Goal: Task Accomplishment & Management: Complete application form

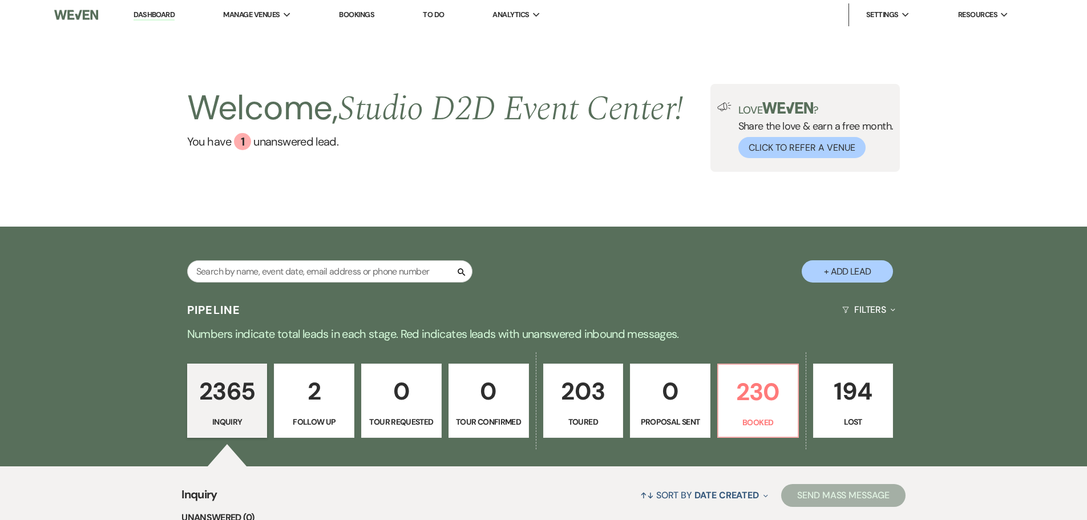
click at [355, 14] on link "Bookings" at bounding box center [356, 15] width 35 height 10
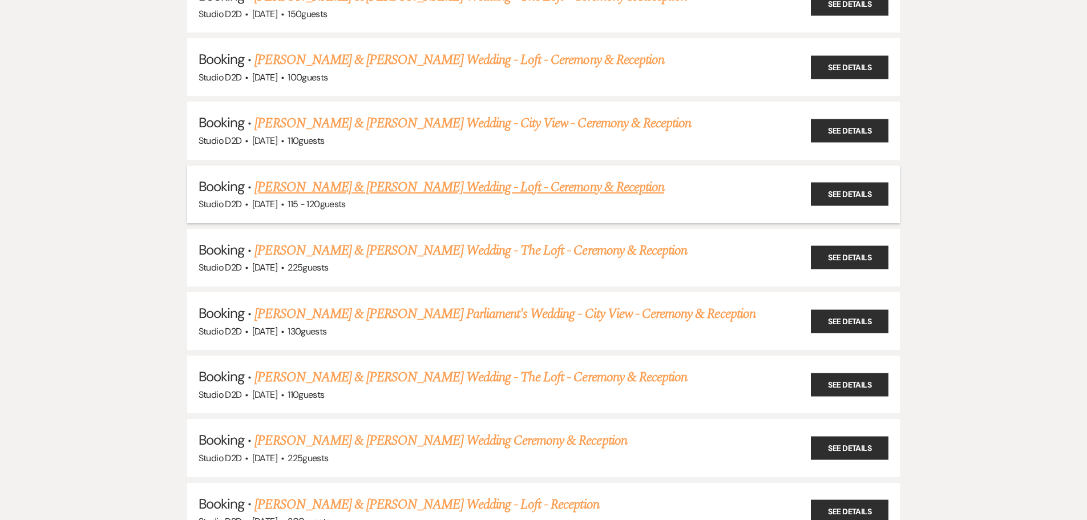
scroll to position [1027, 0]
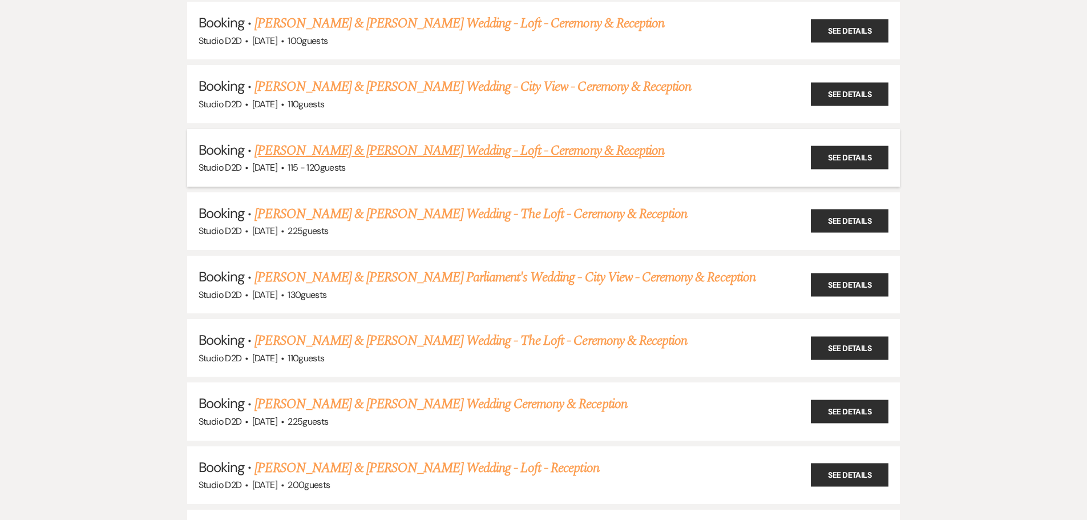
click at [354, 156] on link "[PERSON_NAME] & [PERSON_NAME] Wedding - Loft - Ceremony & Reception" at bounding box center [459, 150] width 410 height 21
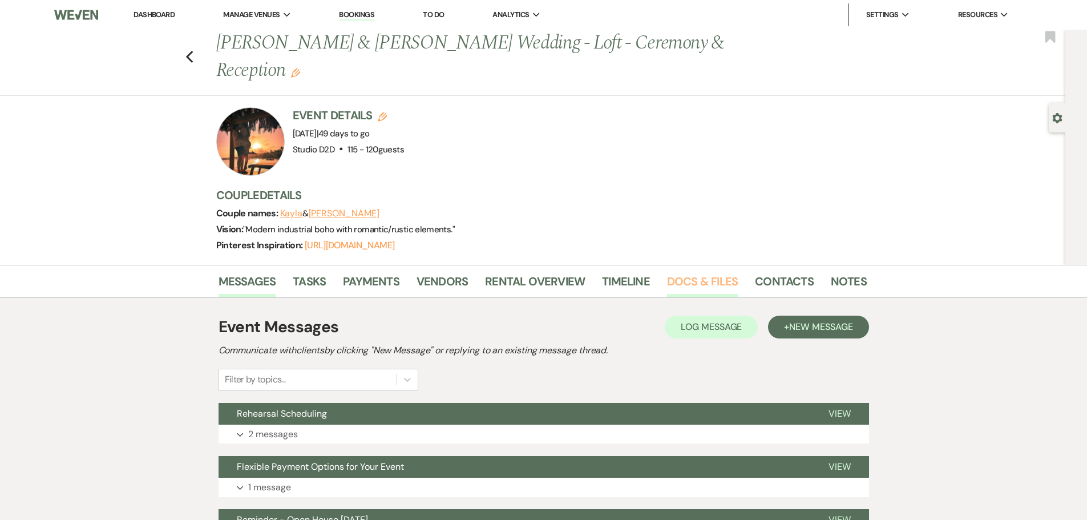
click at [683, 277] on link "Docs & Files" at bounding box center [702, 284] width 71 height 25
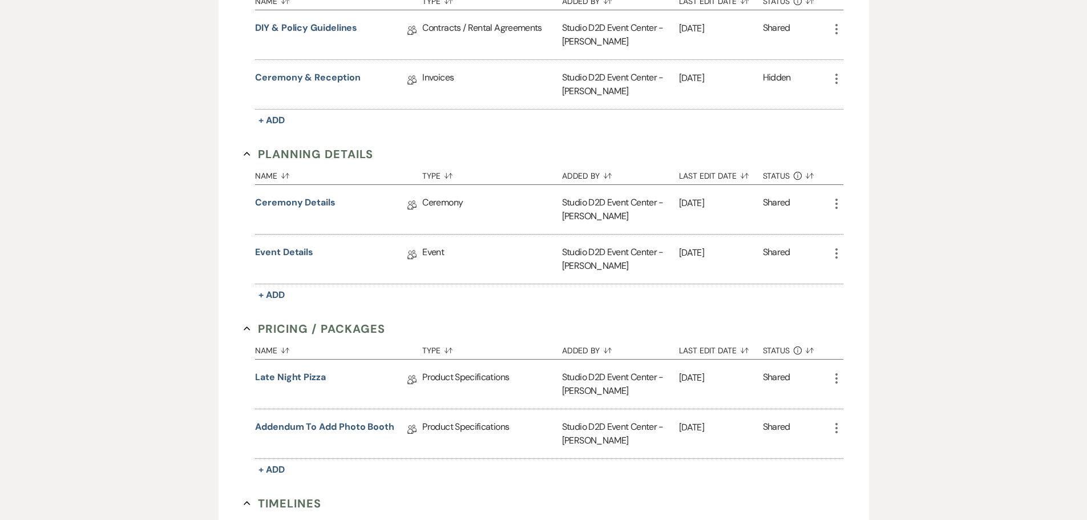
scroll to position [456, 0]
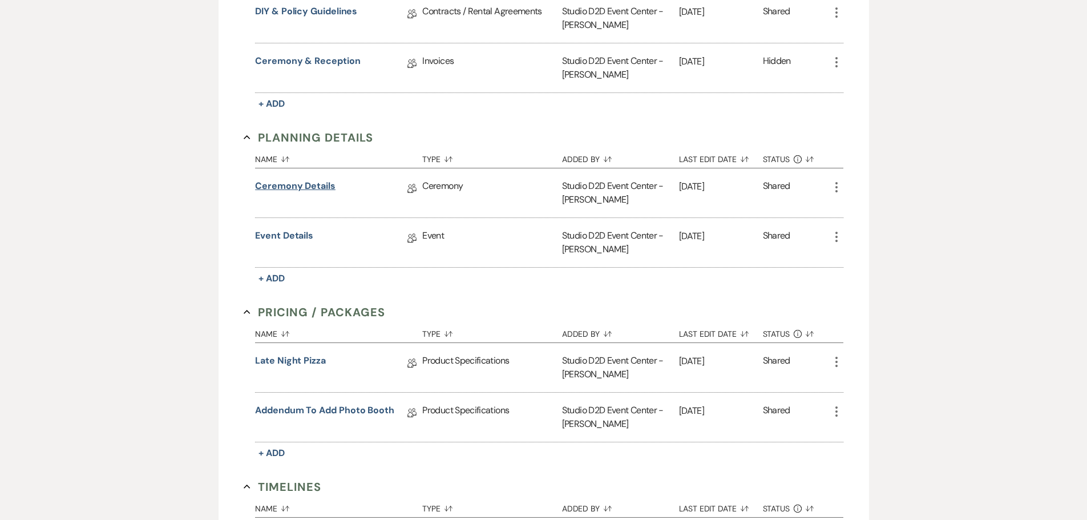
click at [315, 188] on link "Ceremony Details" at bounding box center [295, 188] width 80 height 18
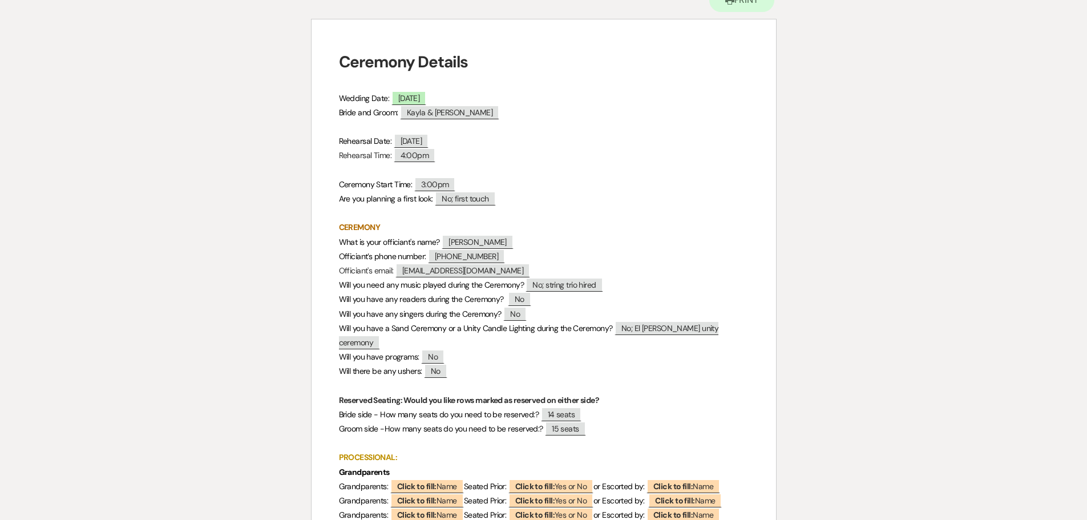
scroll to position [171, 0]
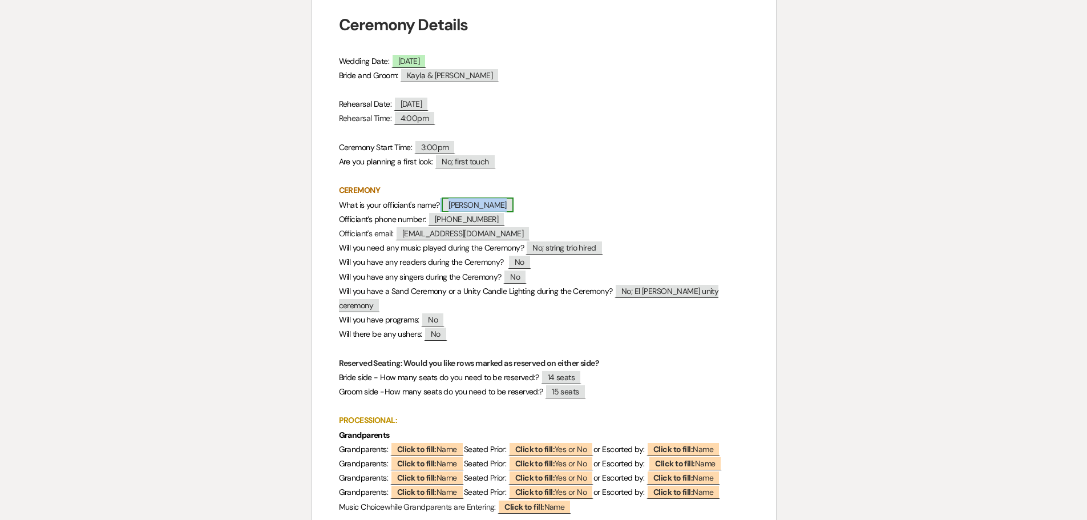
click at [481, 204] on span "[PERSON_NAME]" at bounding box center [478, 204] width 72 height 15
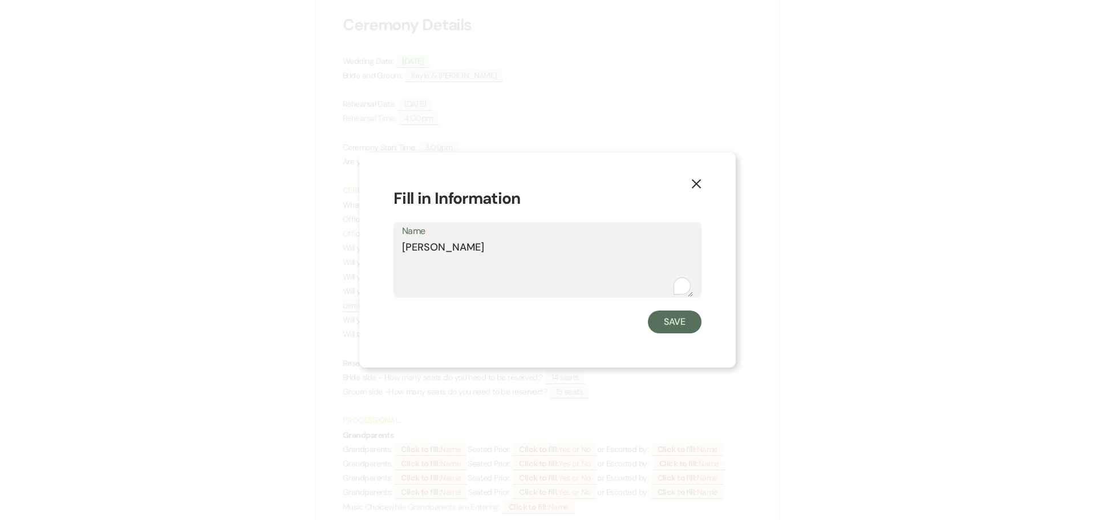
drag, startPoint x: 479, startPoint y: 249, endPoint x: 399, endPoint y: 246, distance: 80.5
click at [399, 246] on div "Name Brenda Dietrich" at bounding box center [548, 260] width 308 height 76
click at [673, 328] on button "Save" at bounding box center [675, 321] width 54 height 23
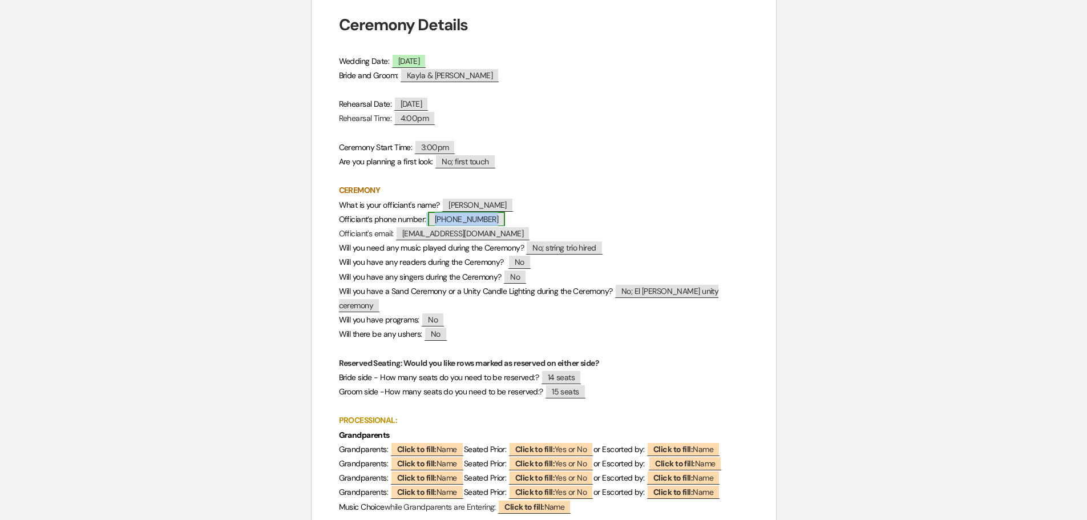
click at [472, 220] on span "[PHONE_NUMBER]" at bounding box center [466, 219] width 77 height 15
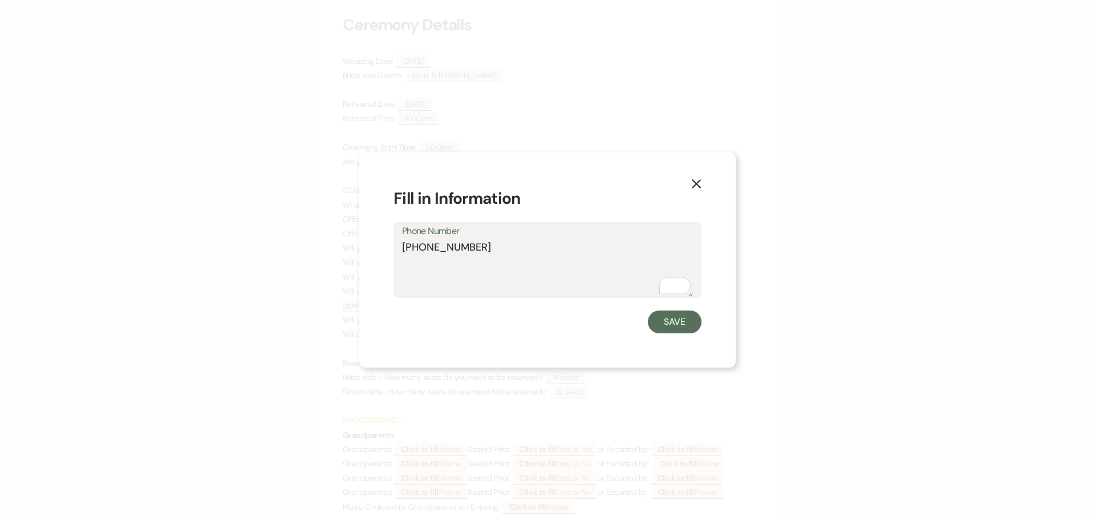
drag, startPoint x: 487, startPoint y: 246, endPoint x: 402, endPoint y: 250, distance: 85.1
click at [402, 250] on textarea "[PHONE_NUMBER]" at bounding box center [547, 268] width 291 height 57
click at [681, 327] on button "Save" at bounding box center [675, 321] width 54 height 23
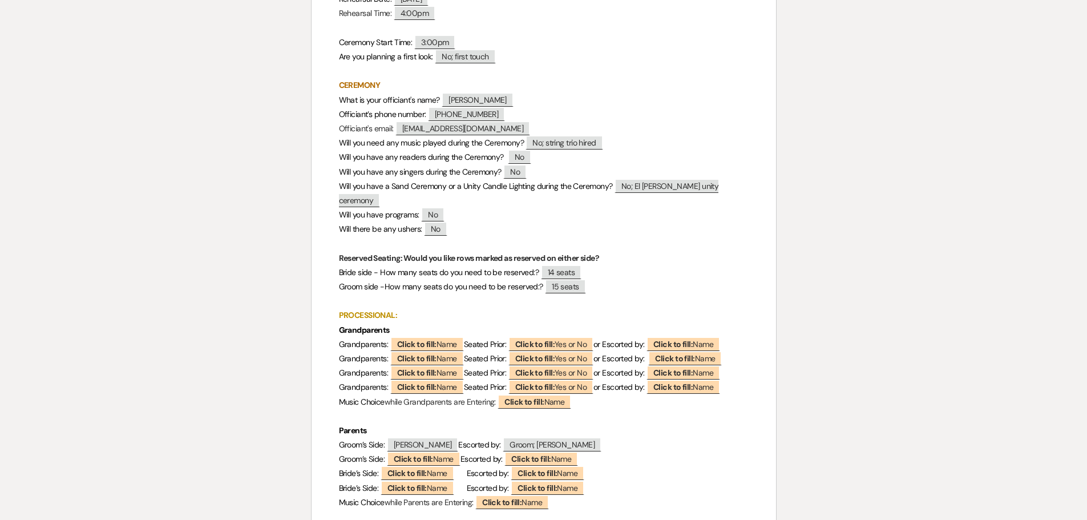
scroll to position [285, 0]
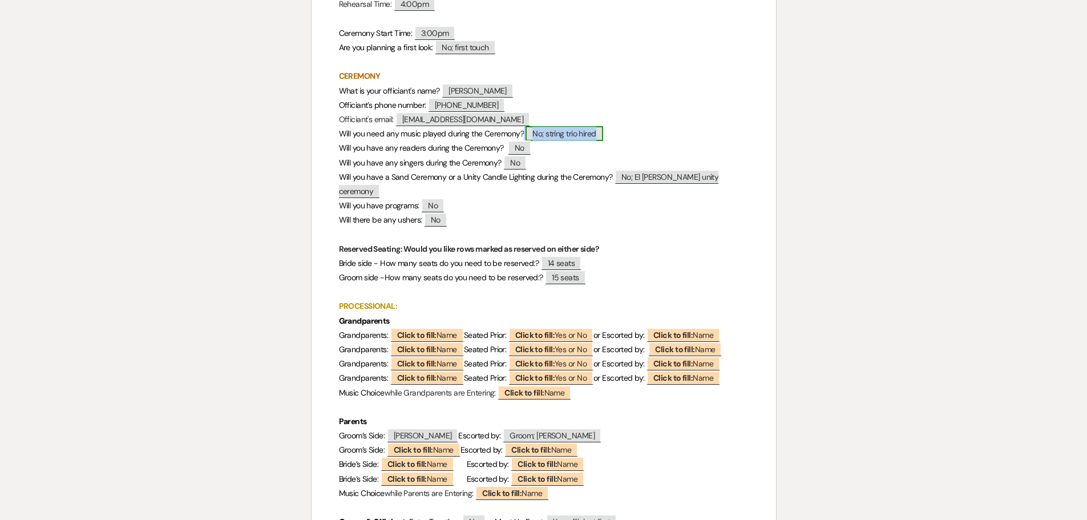
click at [562, 137] on span "No; string trio hired" at bounding box center [563, 133] width 77 height 15
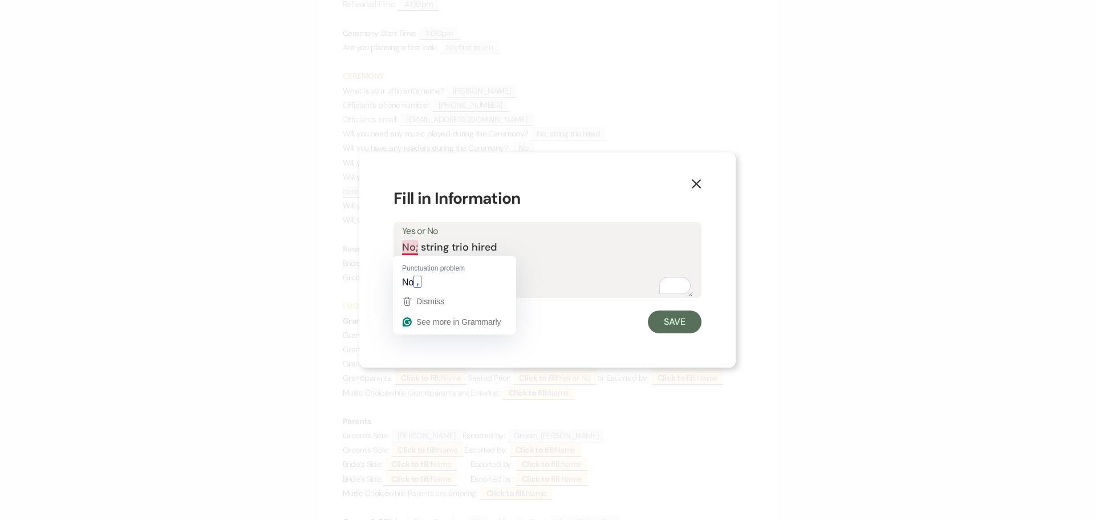
drag, startPoint x: 504, startPoint y: 251, endPoint x: 403, endPoint y: 251, distance: 101.5
click at [403, 251] on textarea "No; string trio hired" at bounding box center [547, 268] width 291 height 57
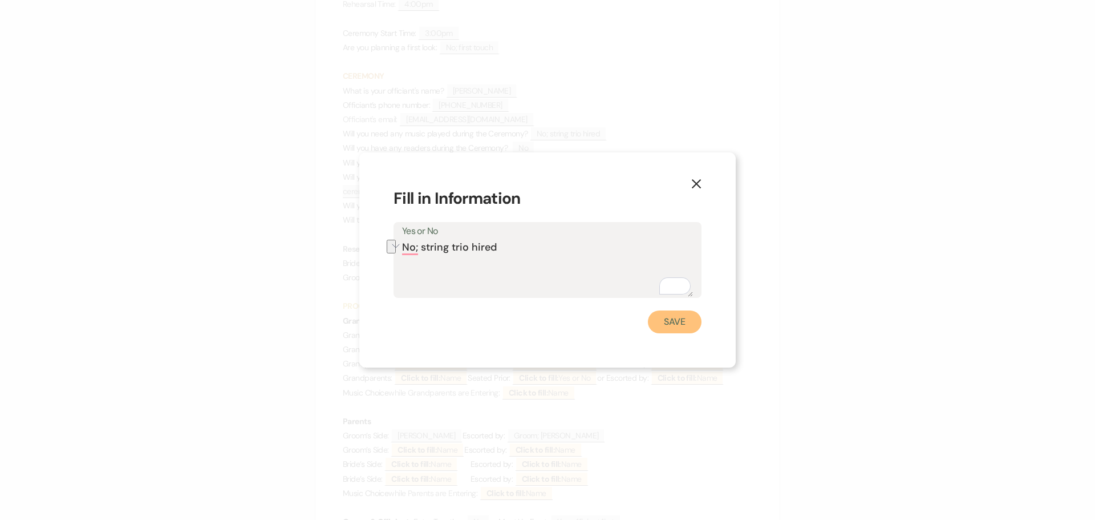
click at [673, 325] on button "Save" at bounding box center [675, 321] width 54 height 23
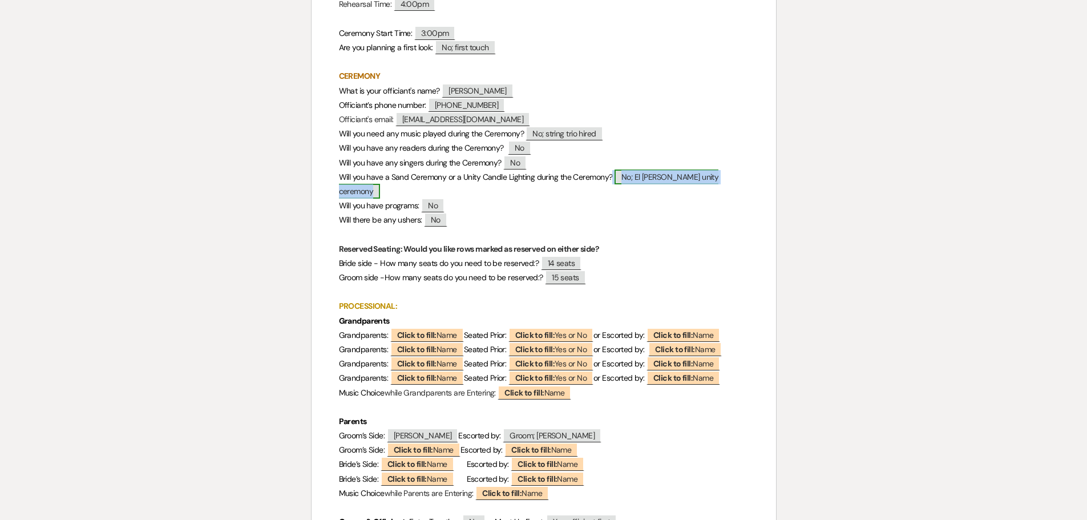
click at [654, 177] on span "No; El [PERSON_NAME] unity ceremony" at bounding box center [529, 183] width 380 height 29
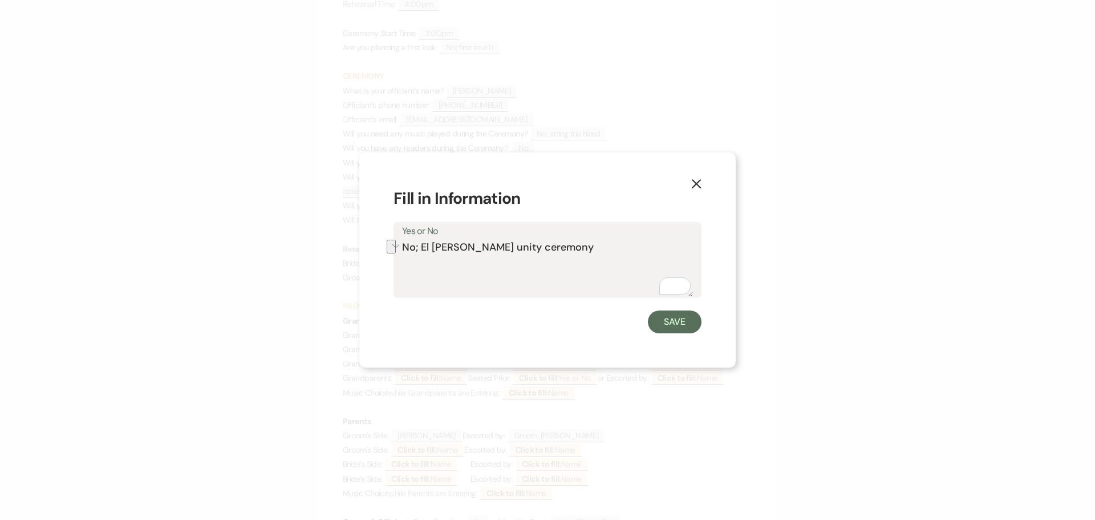
drag, startPoint x: 470, startPoint y: 246, endPoint x: 423, endPoint y: 244, distance: 46.8
click at [423, 244] on textarea "No; El [PERSON_NAME] unity ceremony" at bounding box center [547, 268] width 291 height 57
click at [679, 329] on button "Save" at bounding box center [675, 321] width 54 height 23
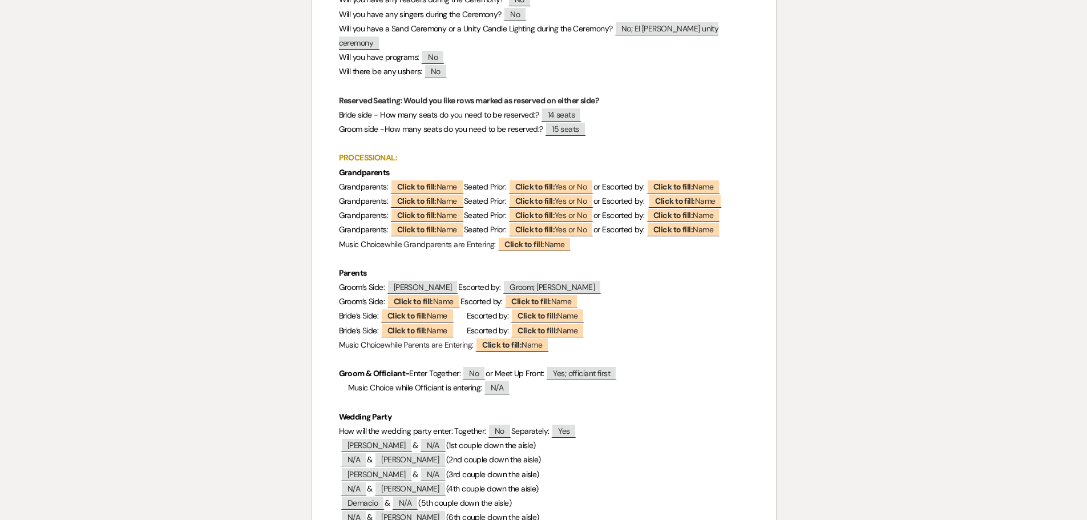
scroll to position [456, 0]
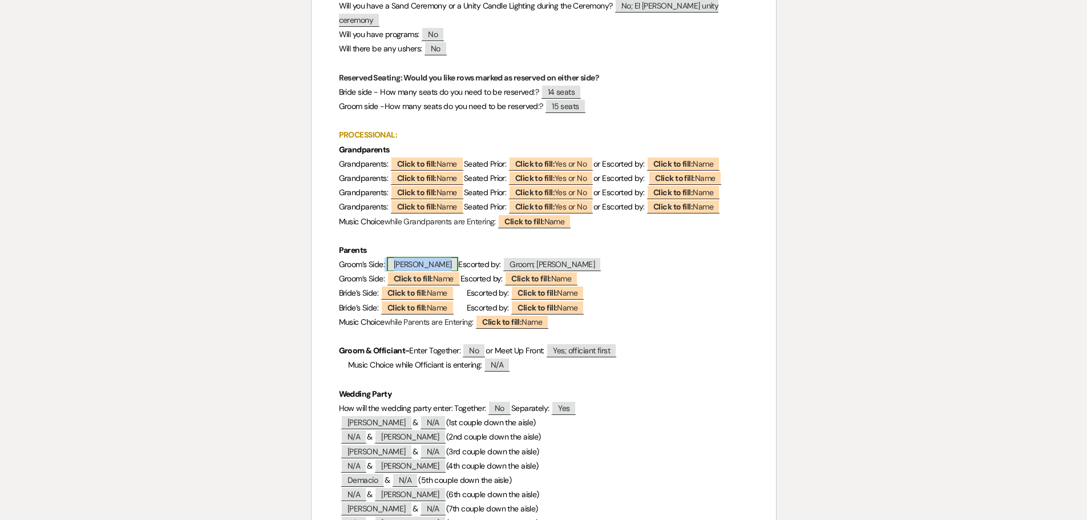
click at [424, 257] on span "[PERSON_NAME]" at bounding box center [423, 264] width 72 height 15
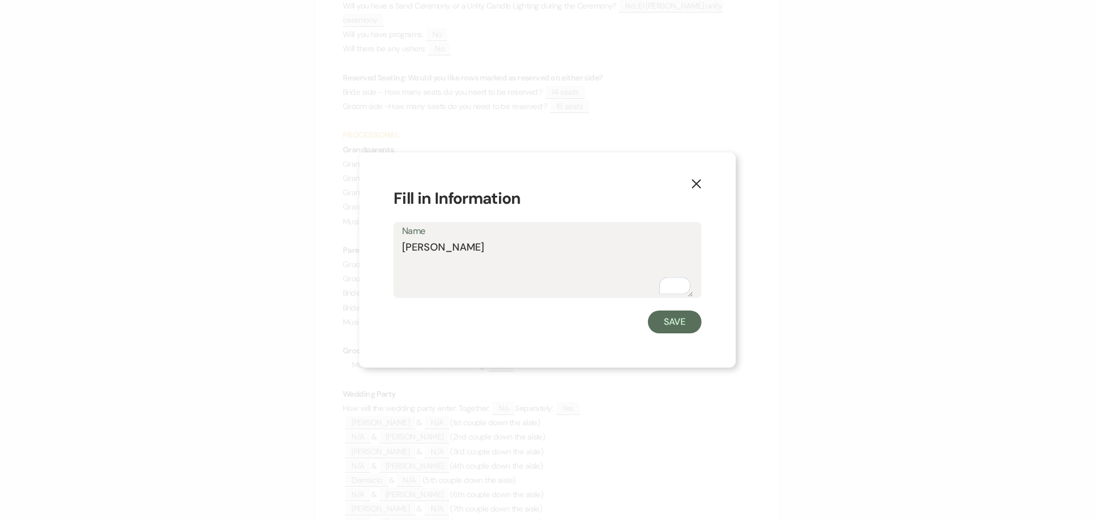
drag, startPoint x: 459, startPoint y: 245, endPoint x: 390, endPoint y: 247, distance: 68.5
click at [390, 247] on div "X Fill in Information Name Alma Cruz Save" at bounding box center [547, 259] width 376 height 215
click at [675, 321] on button "Save" at bounding box center [675, 321] width 54 height 23
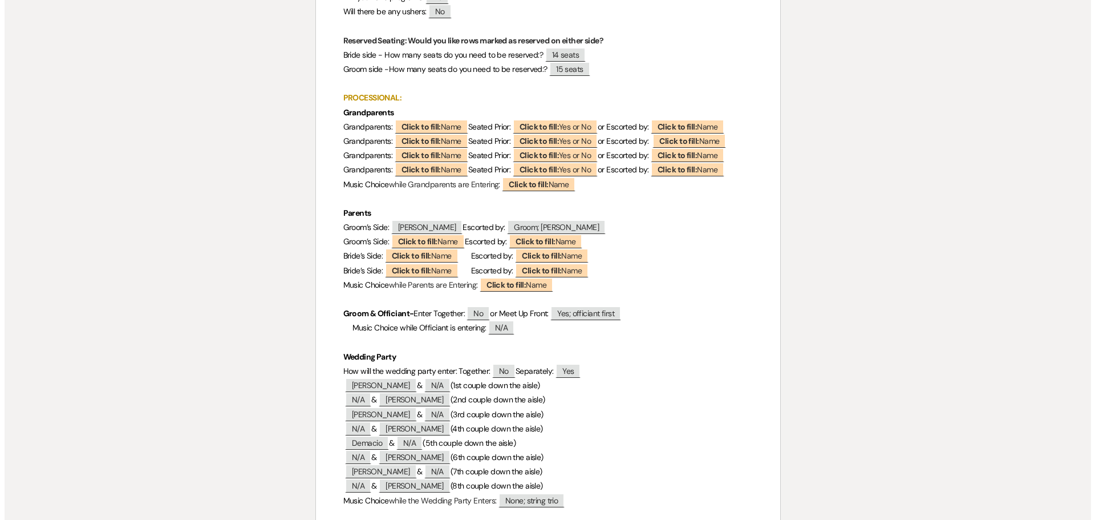
scroll to position [513, 0]
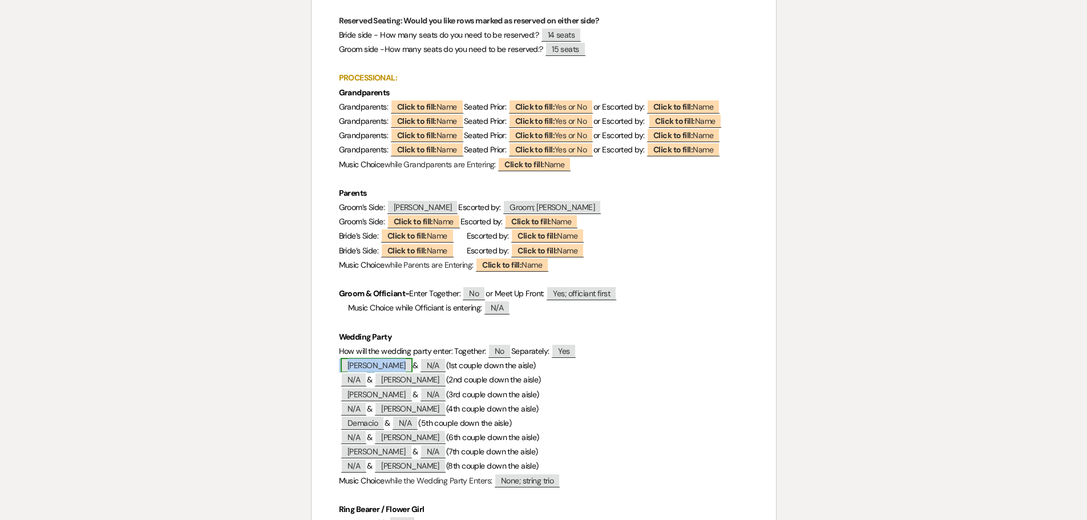
click at [379, 358] on span "[PERSON_NAME]" at bounding box center [377, 365] width 72 height 15
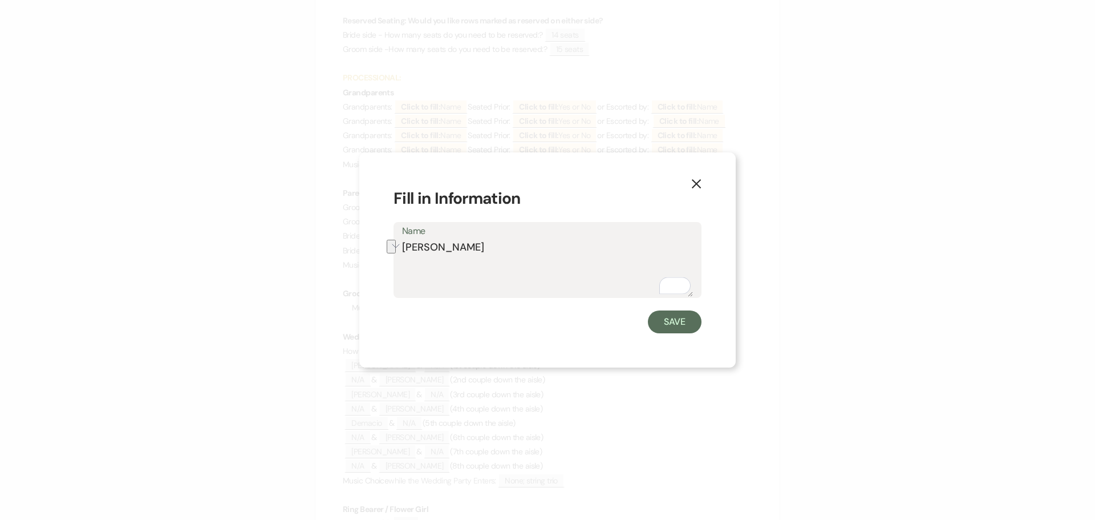
drag, startPoint x: 459, startPoint y: 251, endPoint x: 403, endPoint y: 246, distance: 56.1
click at [403, 246] on textarea "[PERSON_NAME]" at bounding box center [547, 268] width 291 height 57
click at [662, 321] on button "Save" at bounding box center [675, 321] width 54 height 23
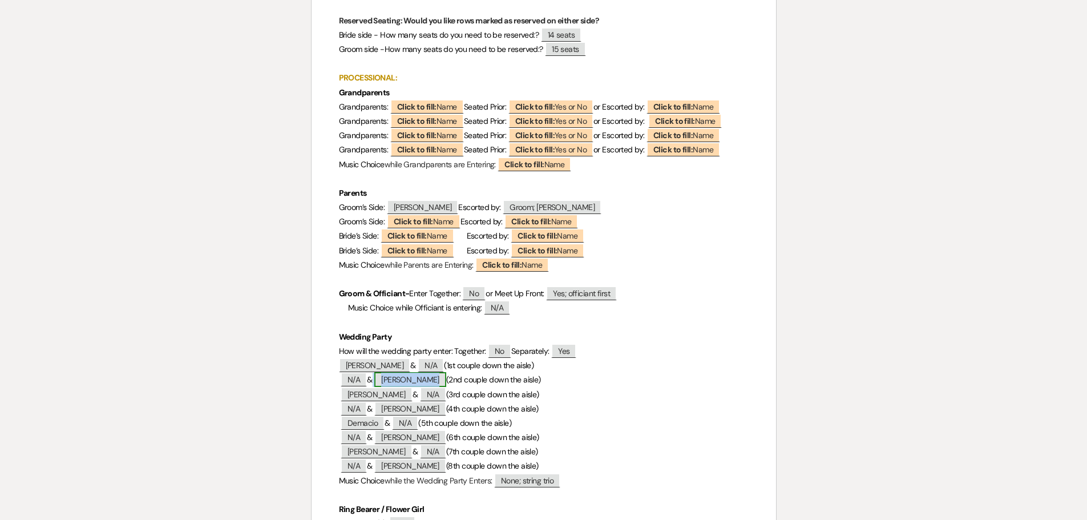
click at [406, 372] on span "[PERSON_NAME]" at bounding box center [410, 379] width 72 height 15
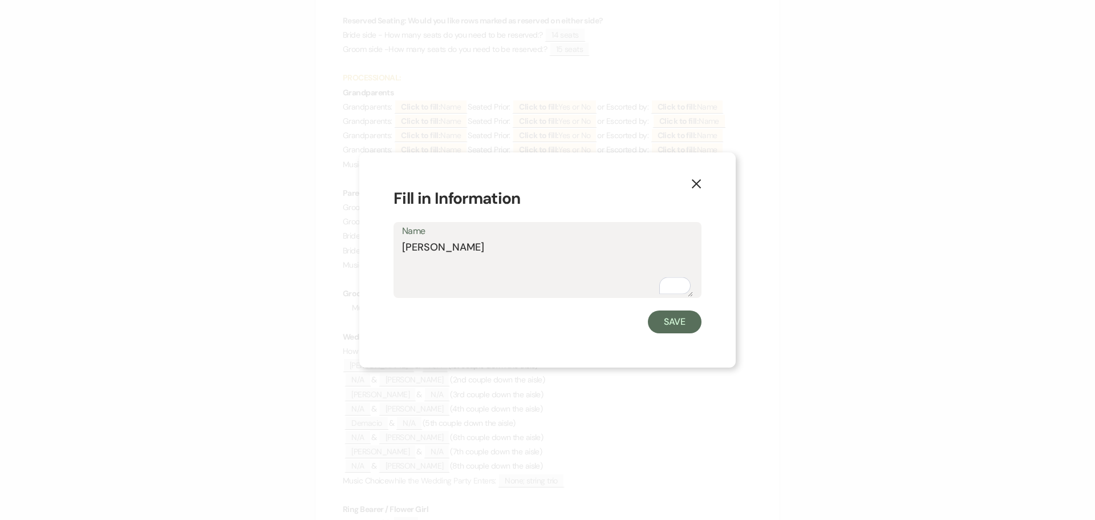
drag, startPoint x: 425, startPoint y: 246, endPoint x: 402, endPoint y: 246, distance: 23.4
click at [402, 246] on textarea "[PERSON_NAME]" at bounding box center [547, 268] width 291 height 57
click at [427, 249] on textarea "[PERSON_NAME]" at bounding box center [547, 268] width 291 height 57
drag, startPoint x: 662, startPoint y: 324, endPoint x: 502, endPoint y: 140, distance: 244.2
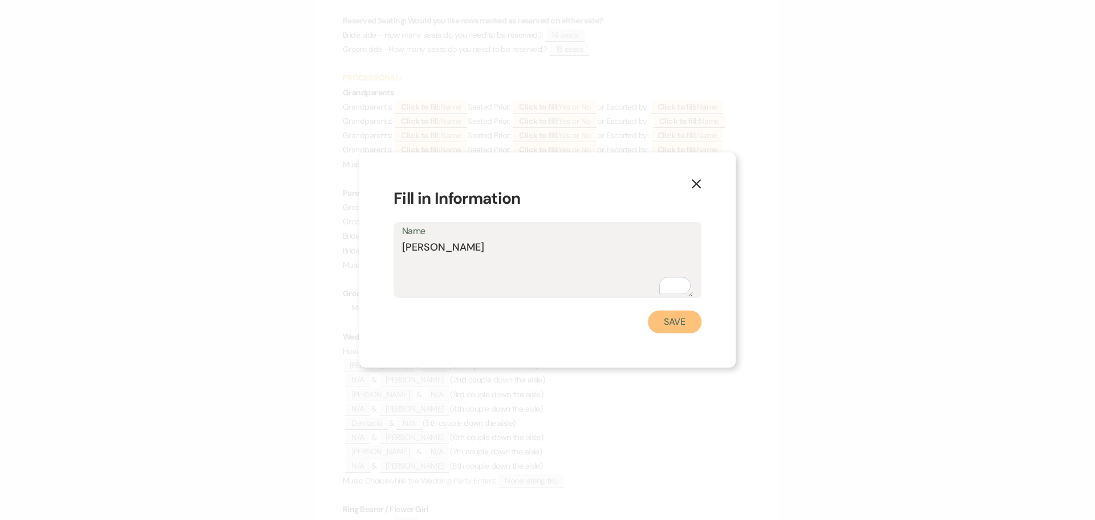
click at [662, 323] on button "Save" at bounding box center [675, 321] width 54 height 23
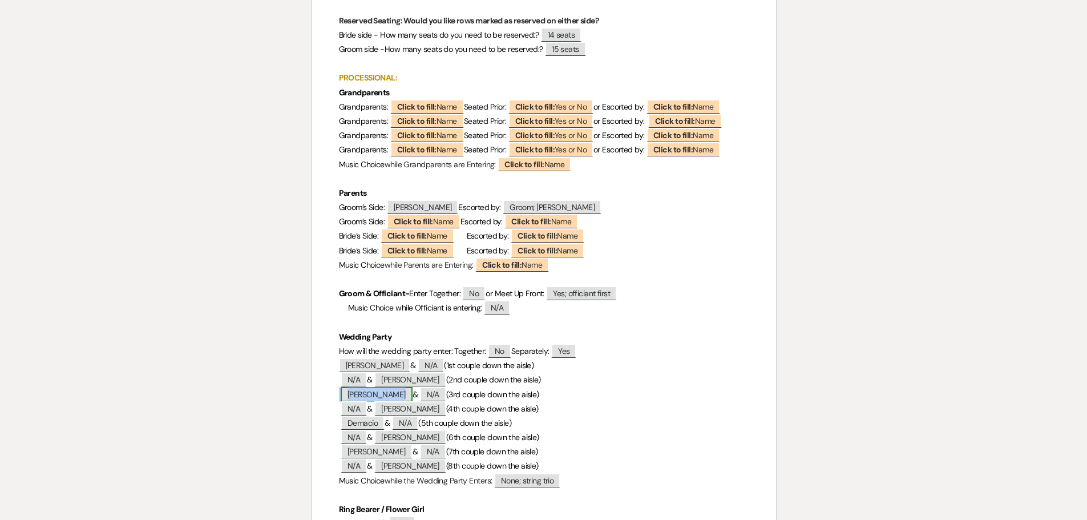
click at [359, 387] on span "[PERSON_NAME]" at bounding box center [377, 394] width 72 height 15
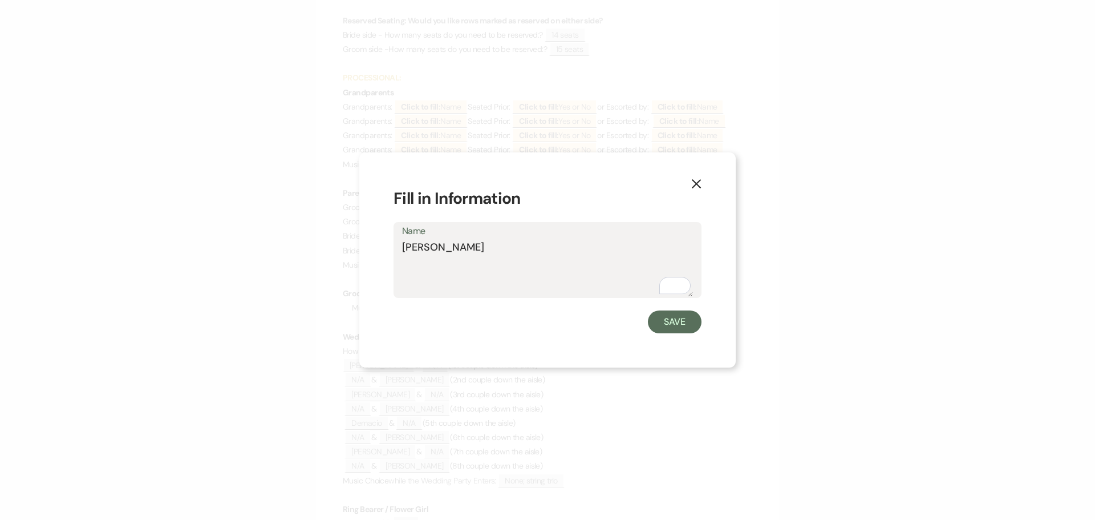
click at [398, 246] on div "Name Justin" at bounding box center [548, 260] width 308 height 76
click at [673, 321] on button "Save" at bounding box center [675, 321] width 54 height 23
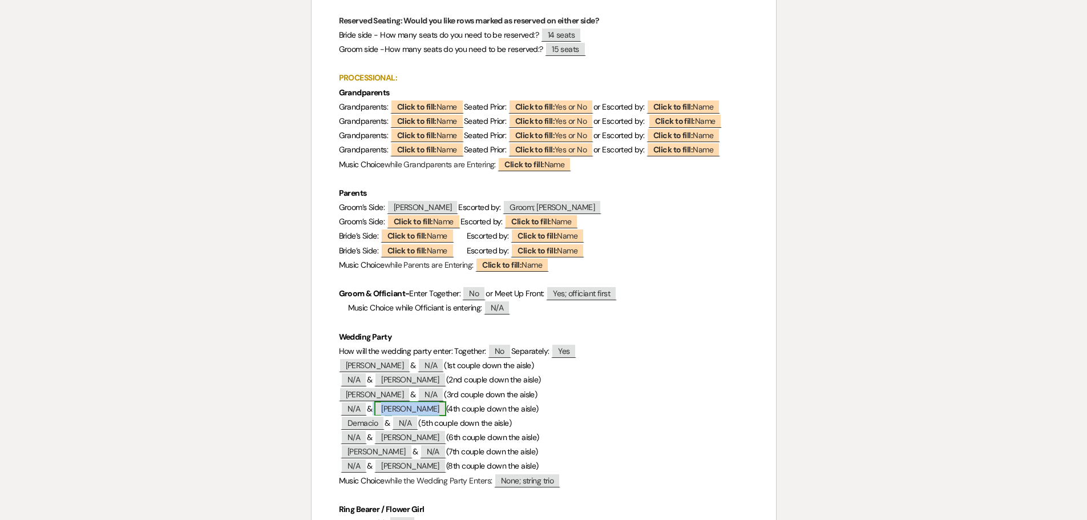
click at [406, 401] on span "[PERSON_NAME]" at bounding box center [410, 408] width 72 height 15
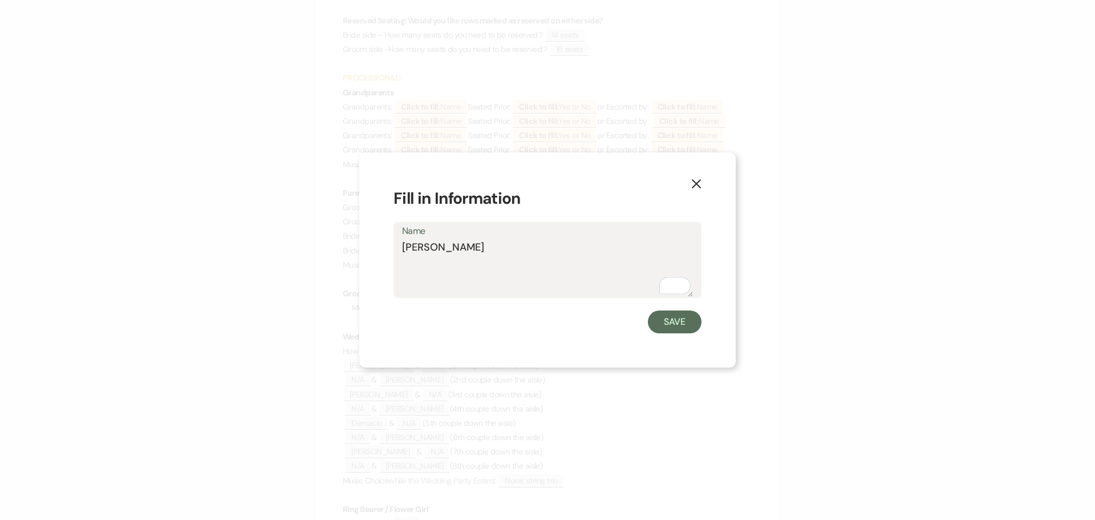
click at [414, 245] on textarea "[PERSON_NAME]" at bounding box center [547, 268] width 291 height 57
click at [658, 321] on button "Save" at bounding box center [675, 321] width 54 height 23
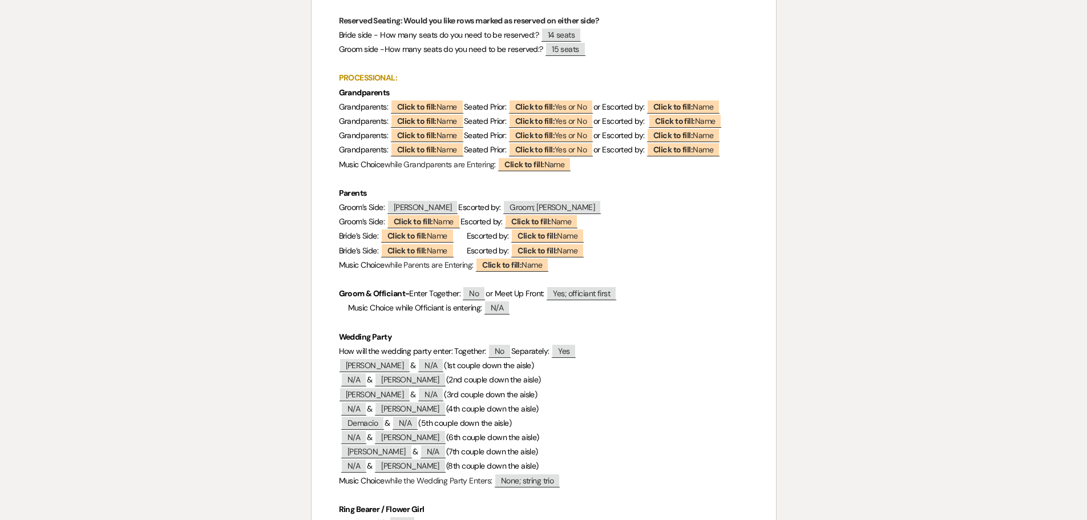
scroll to position [570, 0]
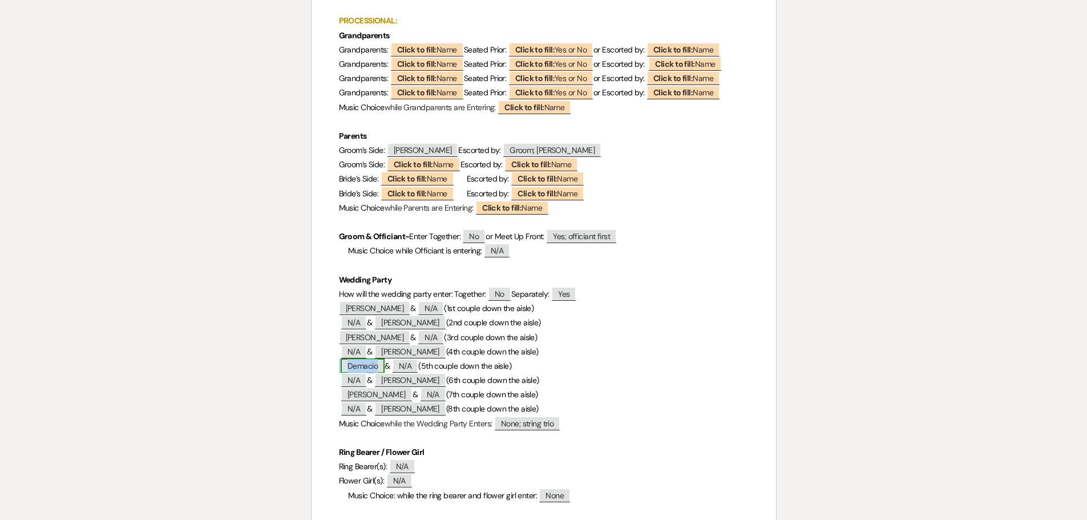
click at [362, 358] on span "Demacio" at bounding box center [363, 365] width 44 height 15
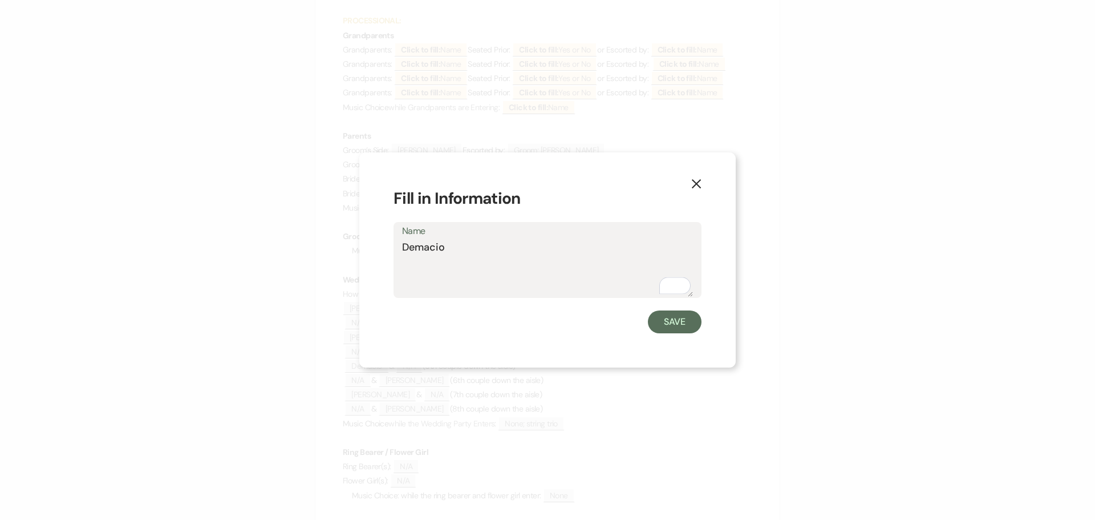
drag, startPoint x: 449, startPoint y: 249, endPoint x: 403, endPoint y: 249, distance: 46.2
click at [403, 249] on textarea "Demacio" at bounding box center [547, 268] width 291 height 57
click at [666, 323] on button "Save" at bounding box center [675, 321] width 54 height 23
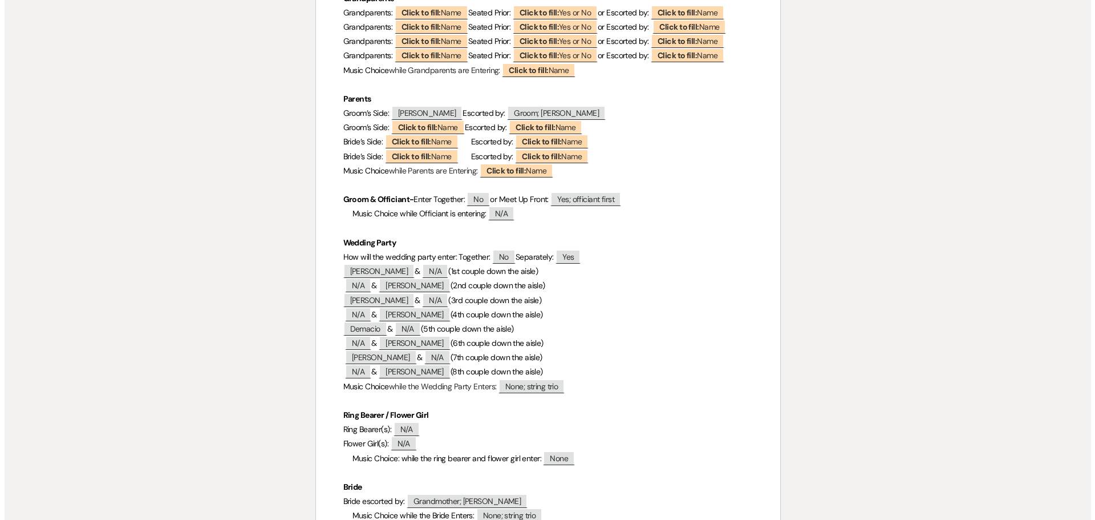
scroll to position [627, 0]
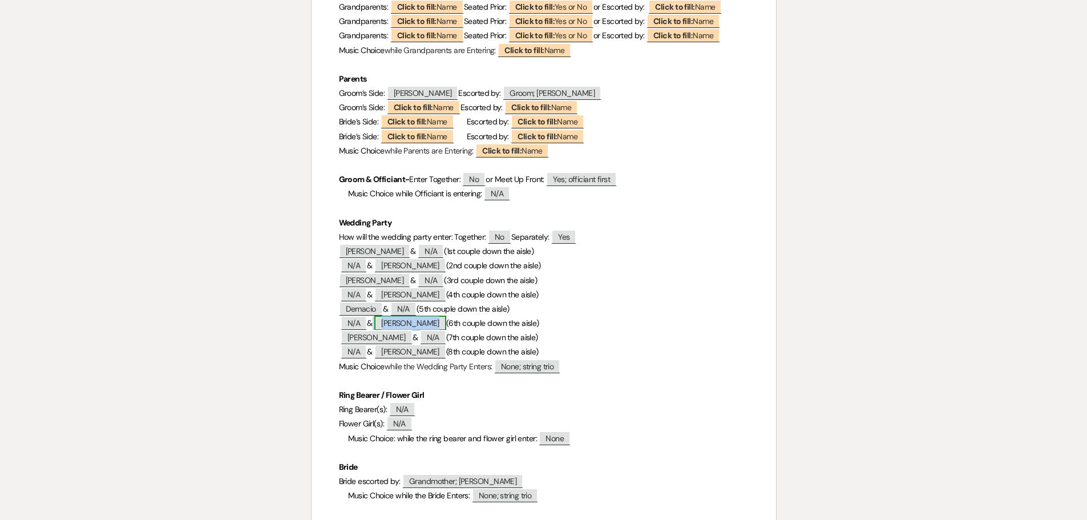
click at [410, 315] on span "[PERSON_NAME]" at bounding box center [410, 322] width 72 height 15
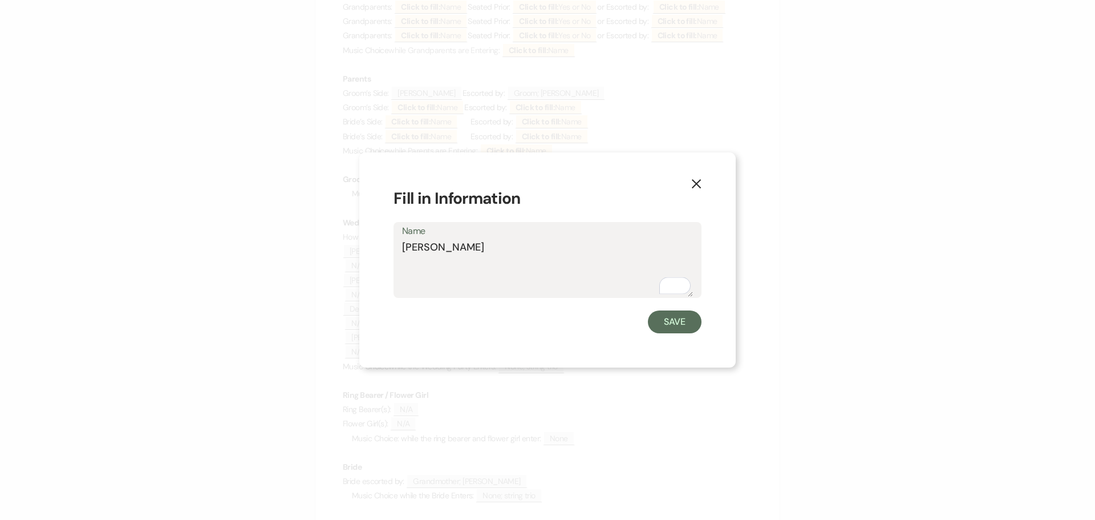
drag, startPoint x: 443, startPoint y: 249, endPoint x: 396, endPoint y: 252, distance: 47.4
click at [398, 252] on div "Name Arianna" at bounding box center [548, 260] width 308 height 76
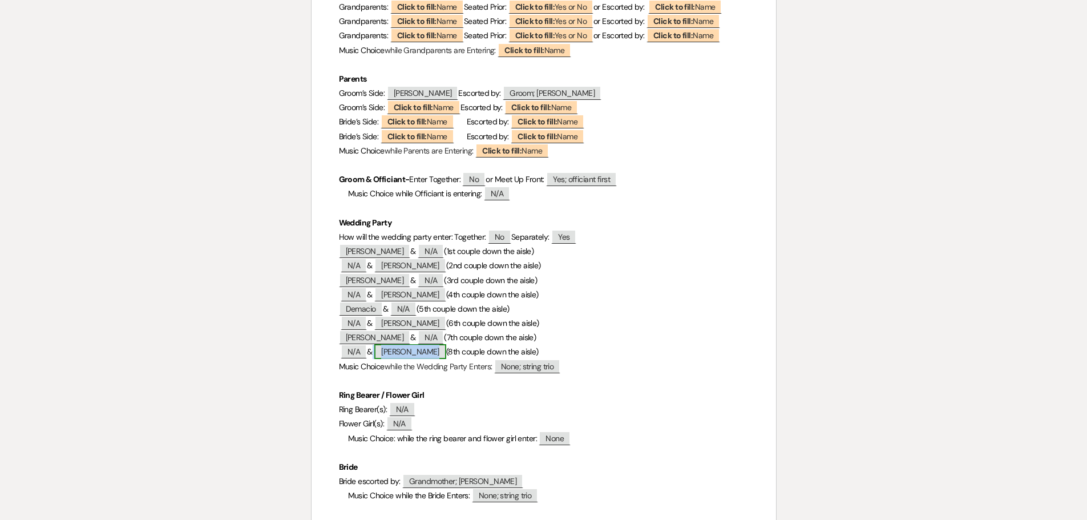
click at [412, 344] on span "[PERSON_NAME]" at bounding box center [410, 351] width 72 height 15
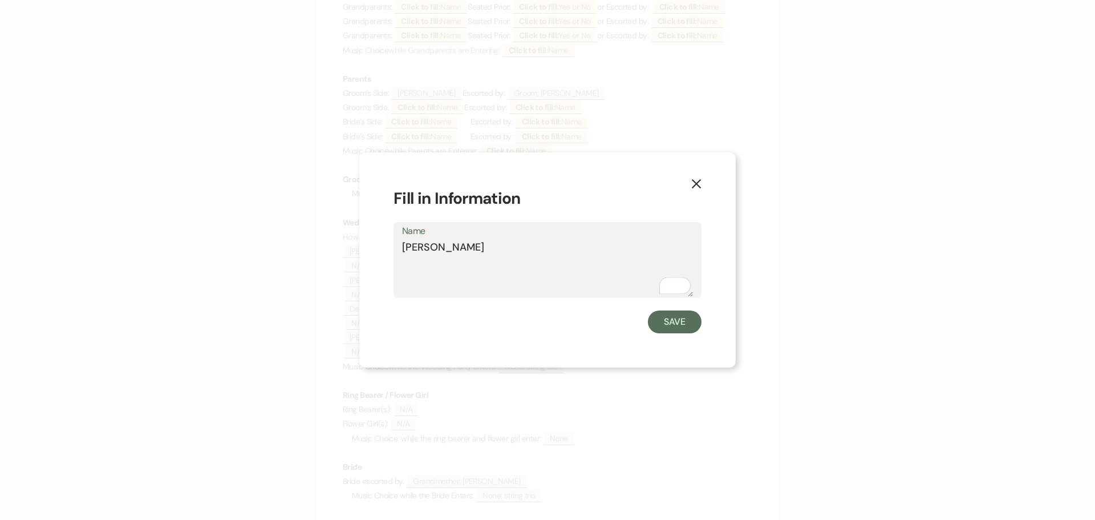
click at [423, 250] on textarea "[PERSON_NAME]" at bounding box center [547, 268] width 291 height 57
click at [671, 318] on button "Save" at bounding box center [675, 321] width 54 height 23
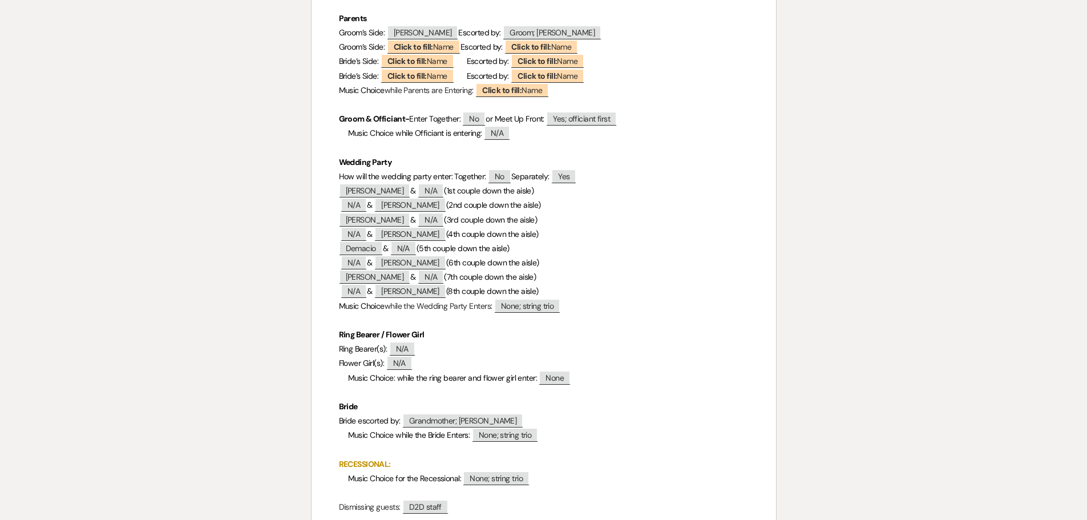
scroll to position [742, 0]
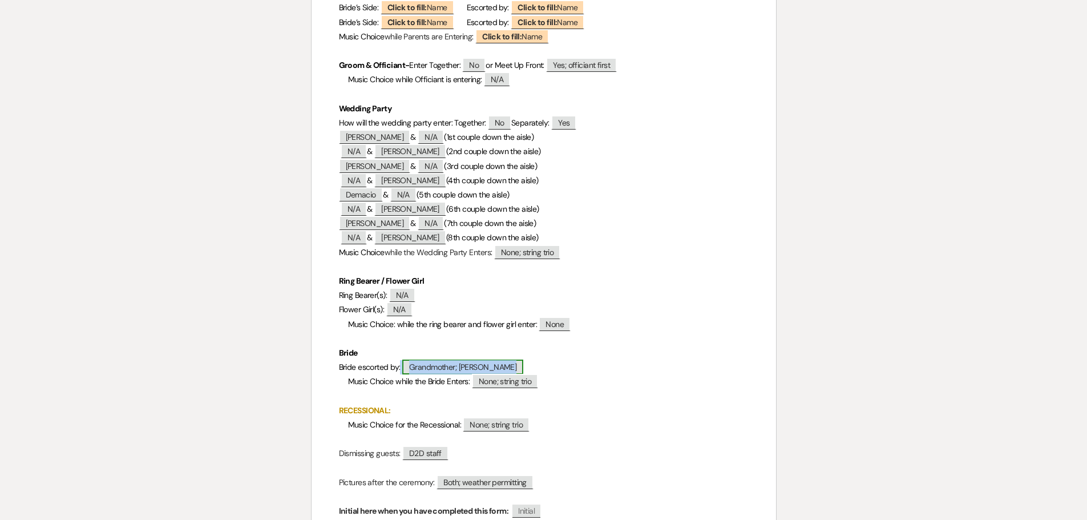
click at [450, 359] on span "Grandmother; [PERSON_NAME]" at bounding box center [462, 366] width 121 height 15
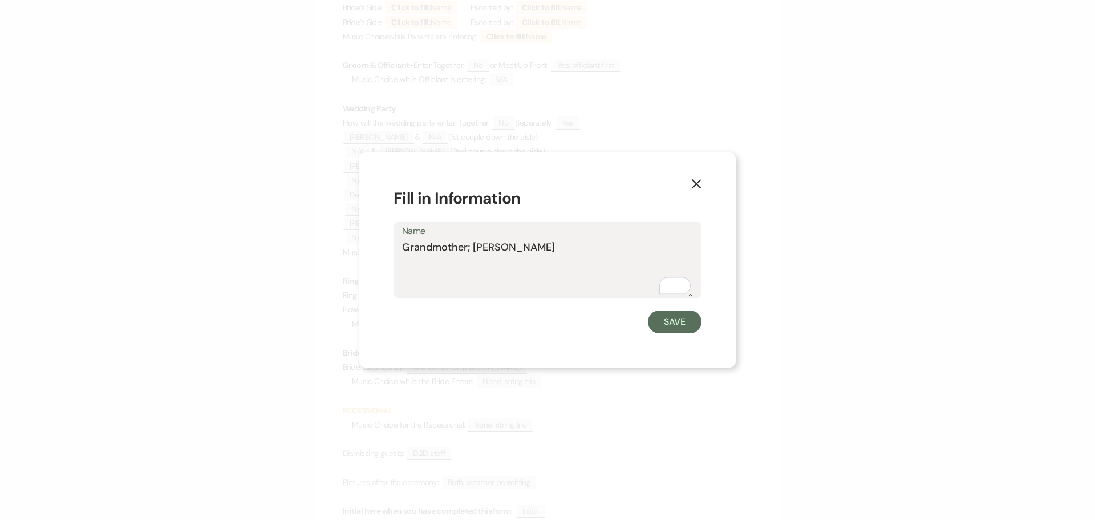
drag, startPoint x: 504, startPoint y: 252, endPoint x: 403, endPoint y: 250, distance: 101.0
click at [403, 250] on textarea "Grandmother; [PERSON_NAME]" at bounding box center [547, 268] width 291 height 57
drag, startPoint x: 674, startPoint y: 321, endPoint x: 663, endPoint y: 297, distance: 26.3
click at [675, 321] on button "Save" at bounding box center [675, 321] width 54 height 23
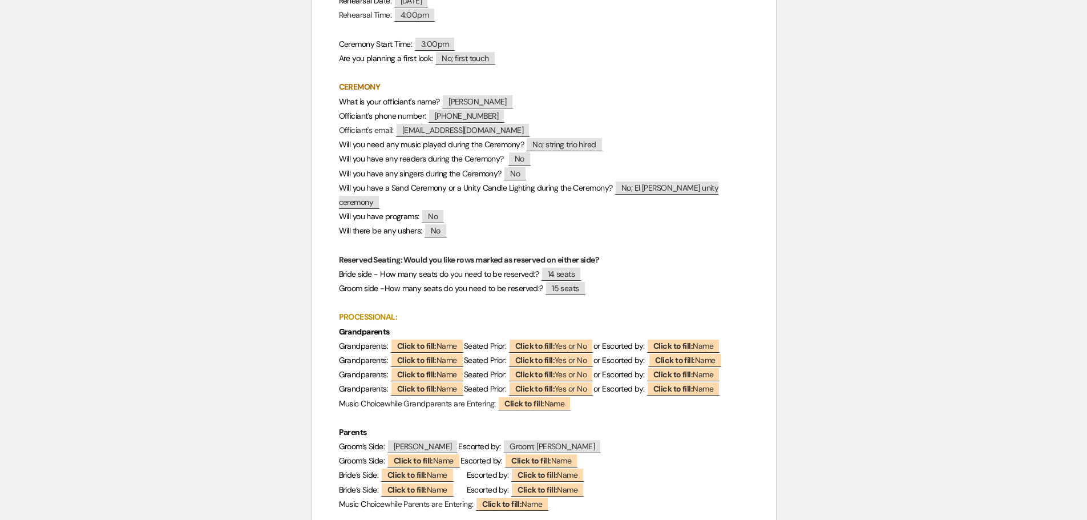
scroll to position [0, 0]
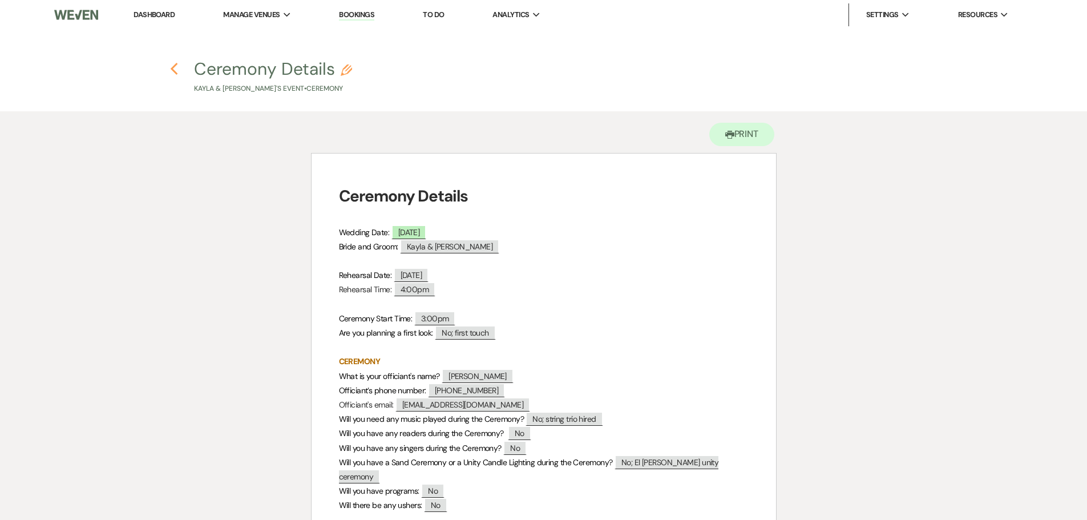
click at [175, 67] on use "button" at bounding box center [174, 69] width 7 height 13
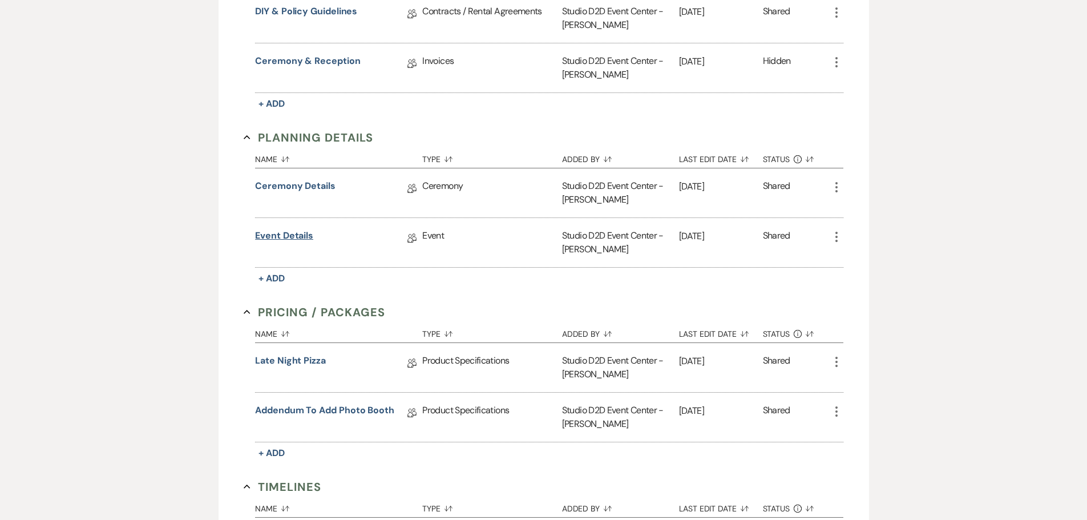
click at [293, 237] on link "Event Details" at bounding box center [284, 238] width 58 height 18
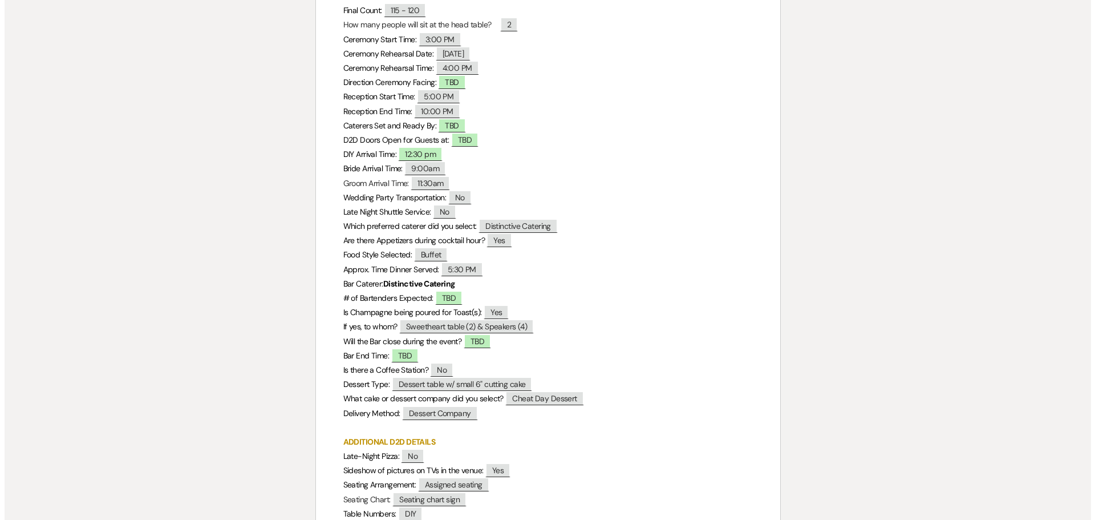
scroll to position [285, 0]
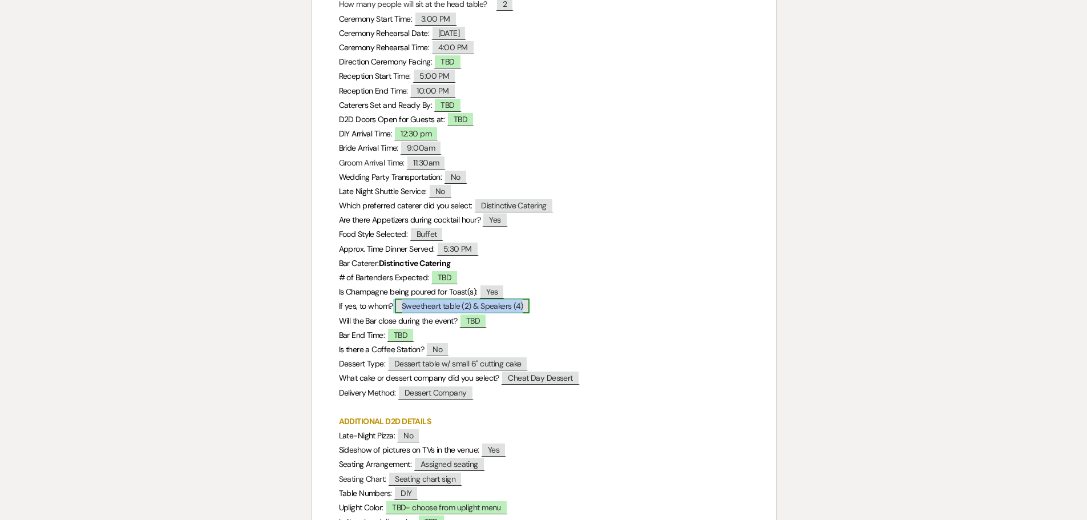
click at [427, 305] on span "Sweetheart table (2) & Speakers (4)" at bounding box center [462, 305] width 135 height 15
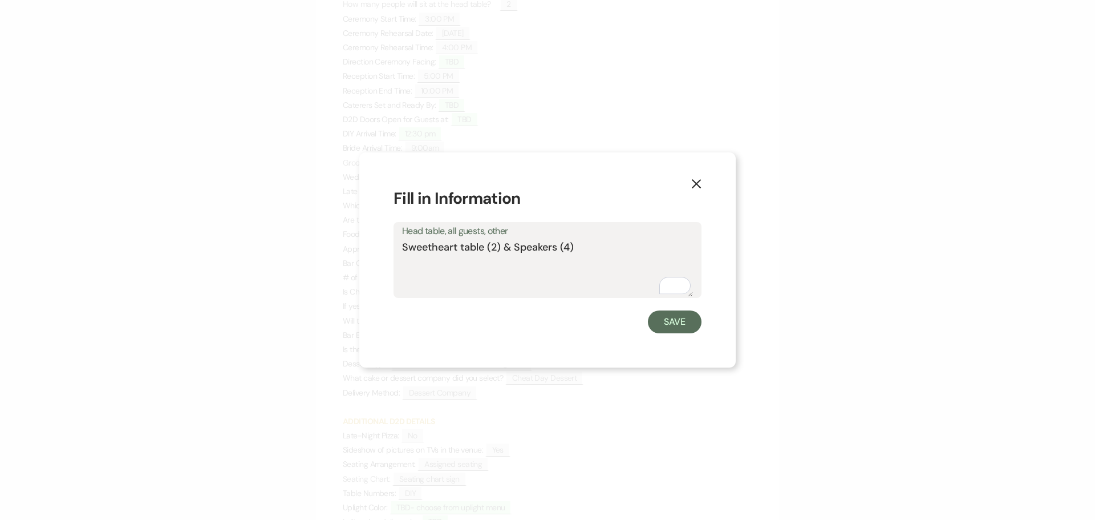
drag, startPoint x: 579, startPoint y: 247, endPoint x: 403, endPoint y: 248, distance: 176.3
click at [403, 248] on textarea "Sweetheart table (2) & Speakers (4)" at bounding box center [547, 268] width 291 height 57
click at [669, 320] on button "Save" at bounding box center [675, 321] width 54 height 23
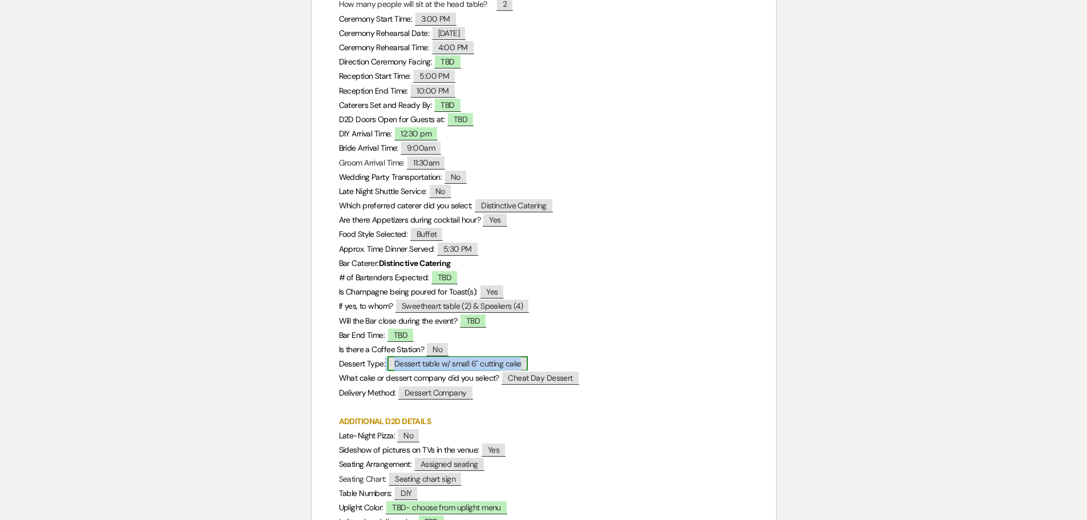
click at [436, 360] on span "Dessert table w/ small 6" cutting cake" at bounding box center [457, 363] width 141 height 15
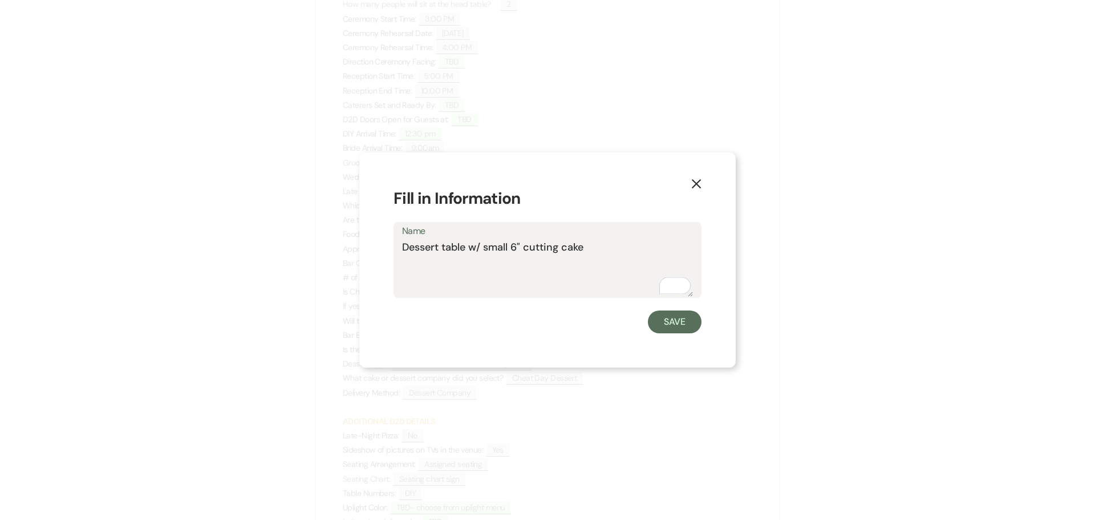
drag, startPoint x: 593, startPoint y: 249, endPoint x: 402, endPoint y: 253, distance: 191.1
click at [402, 253] on textarea "Dessert table w/ small 6" cutting cake" at bounding box center [547, 268] width 291 height 57
click at [664, 329] on button "Save" at bounding box center [675, 321] width 54 height 23
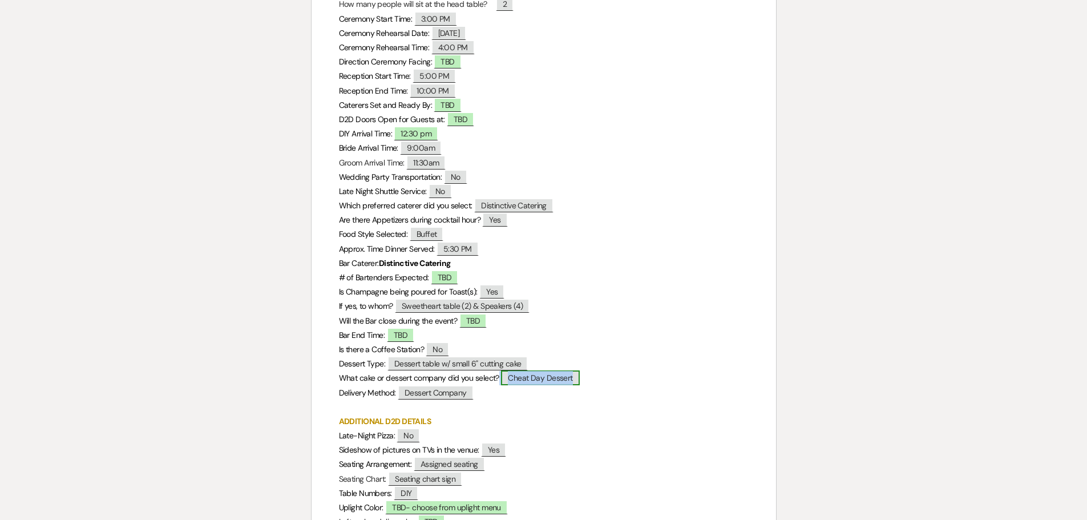
click at [565, 377] on span "Cheat Day Dessert" at bounding box center [540, 377] width 78 height 15
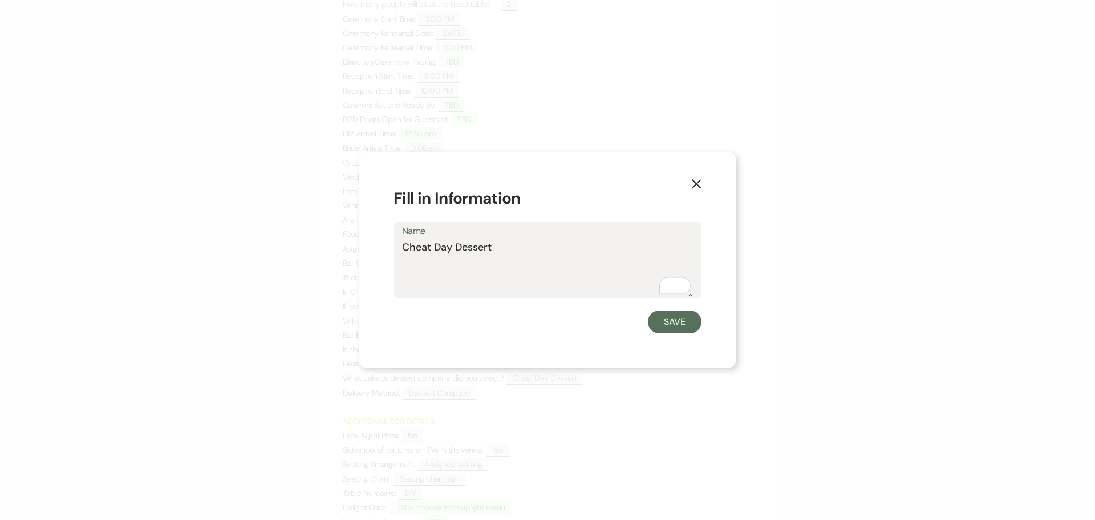
drag, startPoint x: 458, startPoint y: 250, endPoint x: 397, endPoint y: 255, distance: 60.6
click at [397, 255] on div "Name Cheat Day Dessert" at bounding box center [548, 260] width 308 height 76
click at [677, 326] on button "Save" at bounding box center [675, 321] width 54 height 23
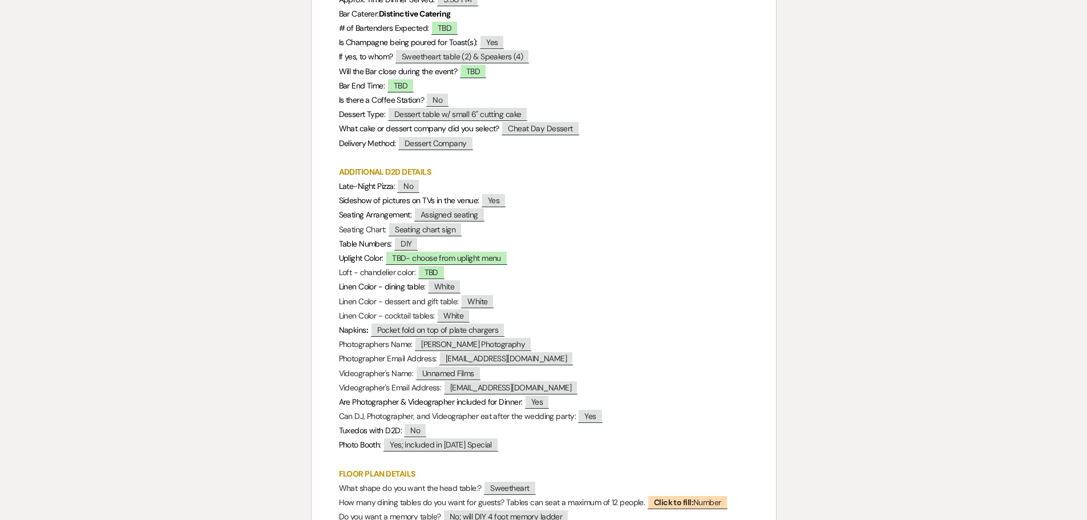
scroll to position [570, 0]
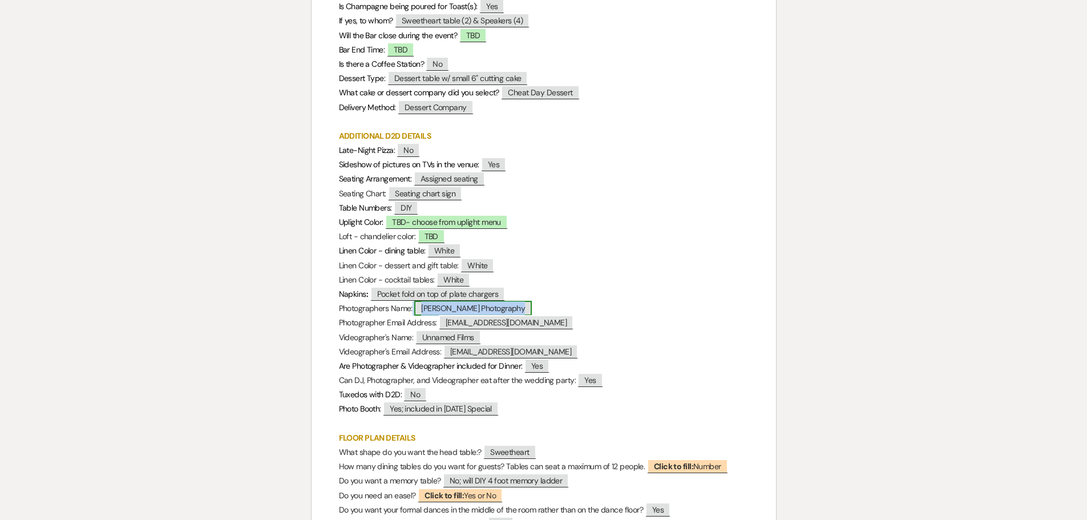
click at [477, 310] on span "Nissa J Photography" at bounding box center [473, 308] width 118 height 15
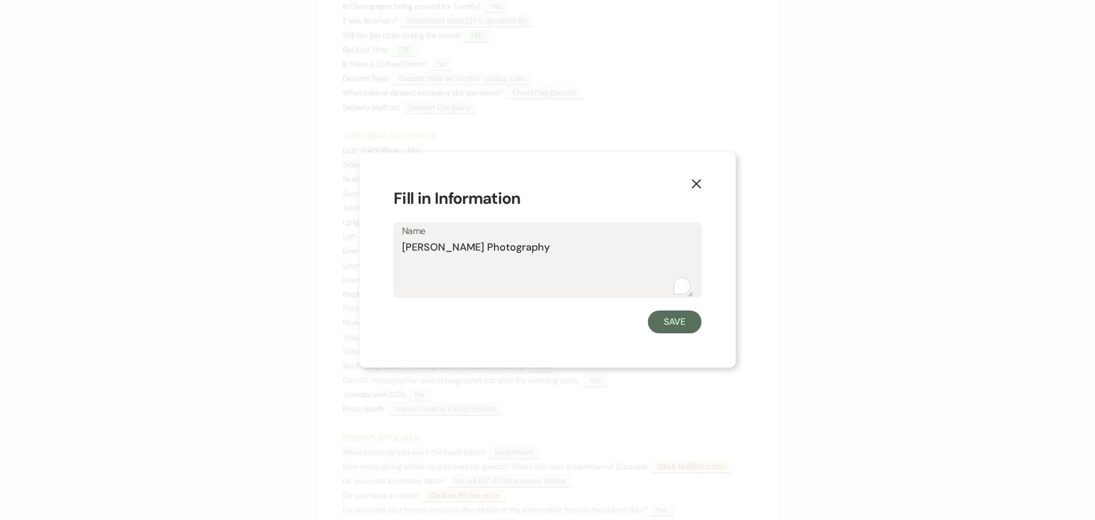
drag, startPoint x: 507, startPoint y: 252, endPoint x: 400, endPoint y: 246, distance: 106.3
click at [400, 246] on div "Name Nissa J Photography" at bounding box center [548, 260] width 308 height 76
click at [659, 319] on button "Save" at bounding box center [675, 321] width 54 height 23
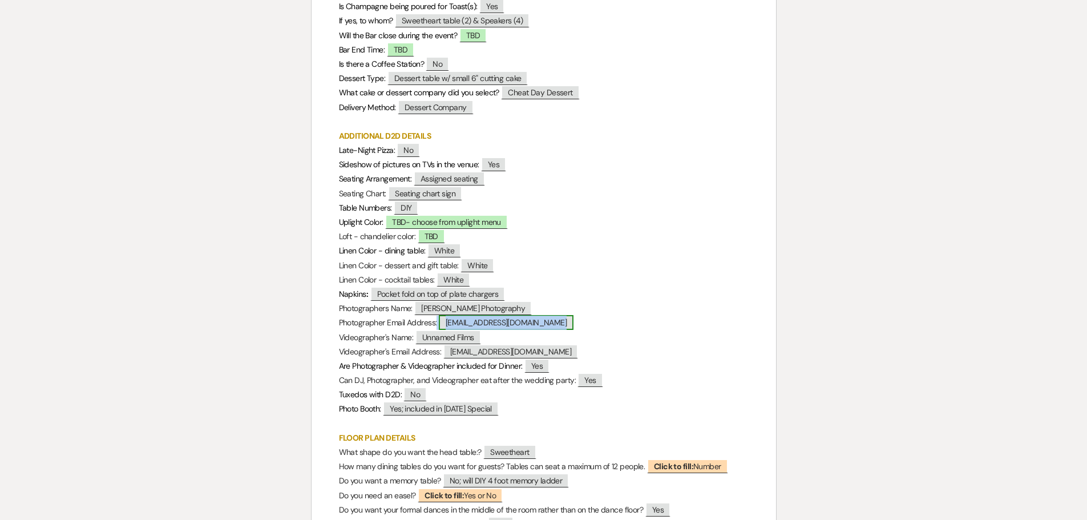
click at [501, 321] on span "[EMAIL_ADDRESS][DOMAIN_NAME]" at bounding box center [506, 322] width 135 height 15
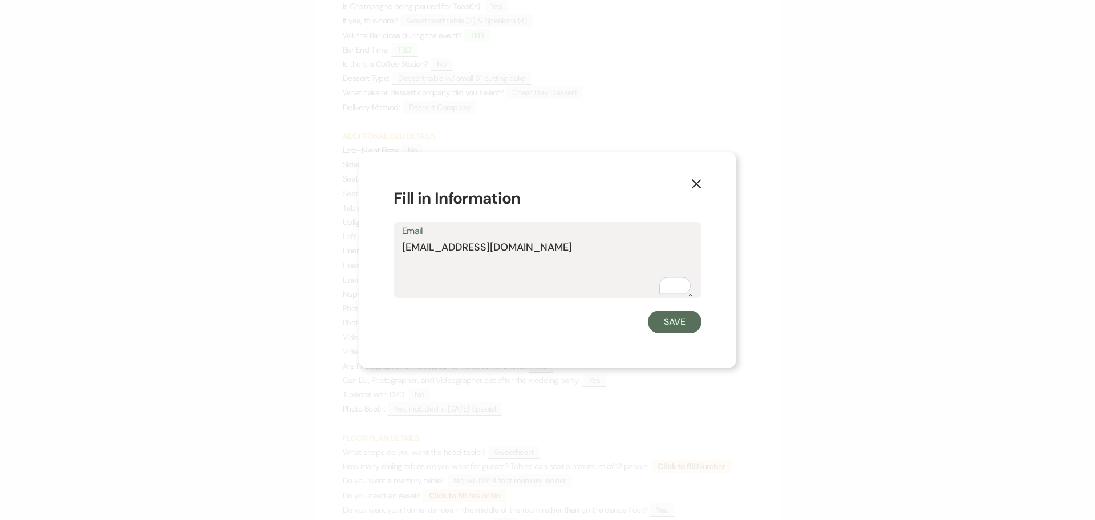
drag, startPoint x: 556, startPoint y: 250, endPoint x: 403, endPoint y: 254, distance: 152.9
click at [403, 254] on textarea "[EMAIL_ADDRESS][DOMAIN_NAME]" at bounding box center [547, 268] width 291 height 57
click at [658, 327] on button "Save" at bounding box center [675, 321] width 54 height 23
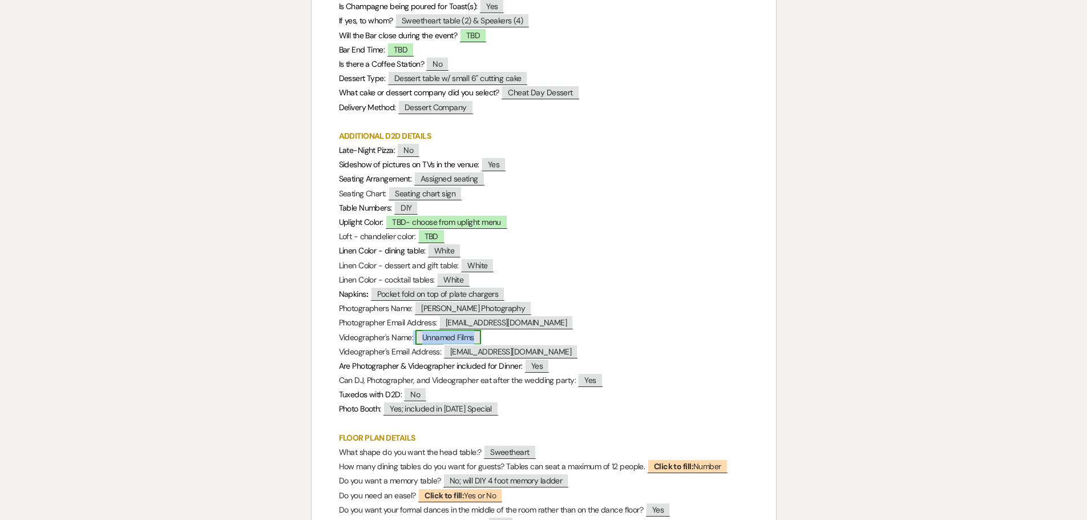
click at [472, 333] on span "Unnamed Films" at bounding box center [448, 337] width 66 height 15
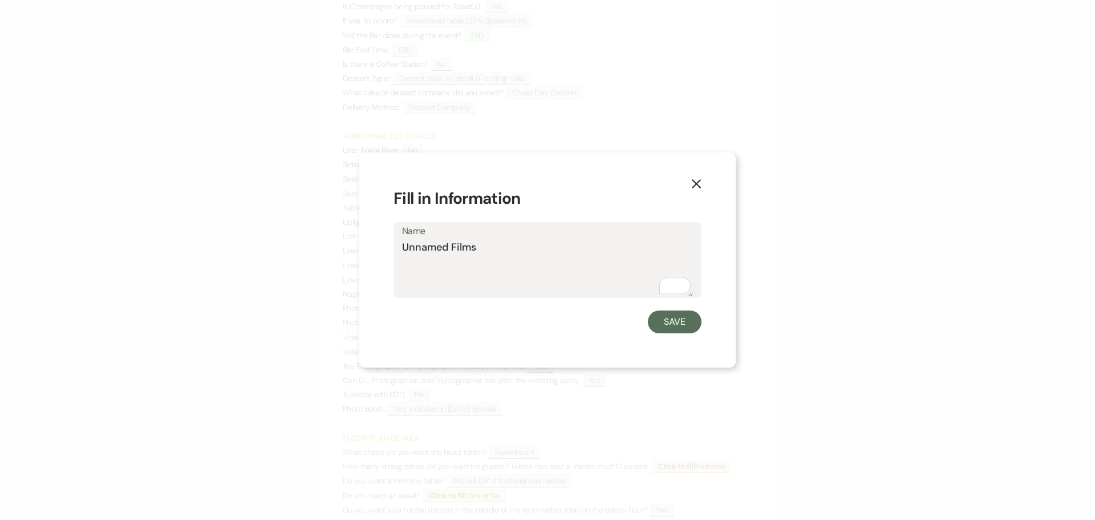
drag, startPoint x: 490, startPoint y: 249, endPoint x: 402, endPoint y: 256, distance: 88.7
click at [402, 256] on div "Name Unnamed Films" at bounding box center [548, 260] width 308 height 76
click at [658, 323] on button "Save" at bounding box center [675, 321] width 54 height 23
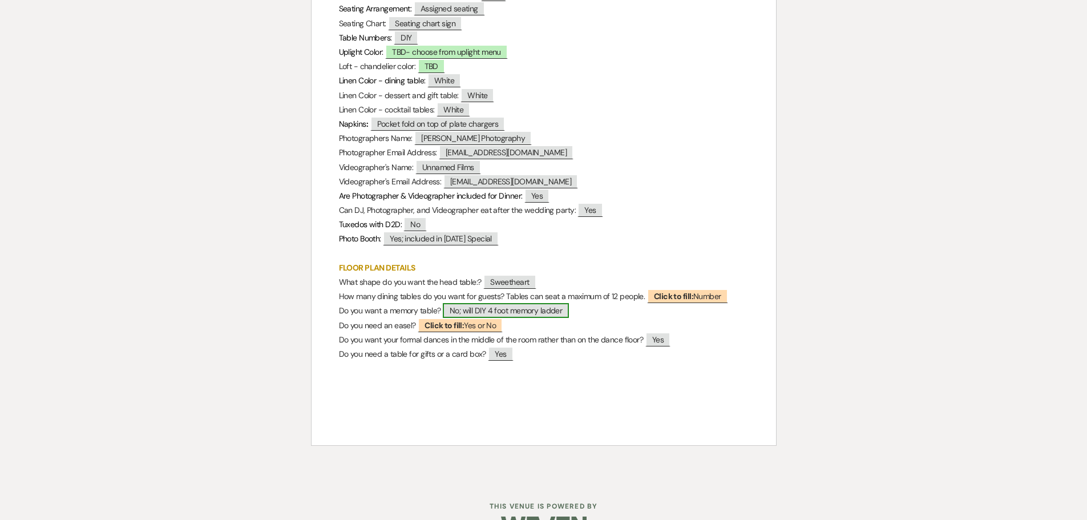
scroll to position [742, 0]
click at [530, 309] on span "No; will DIY 4 foot memory ladder" at bounding box center [506, 309] width 127 height 15
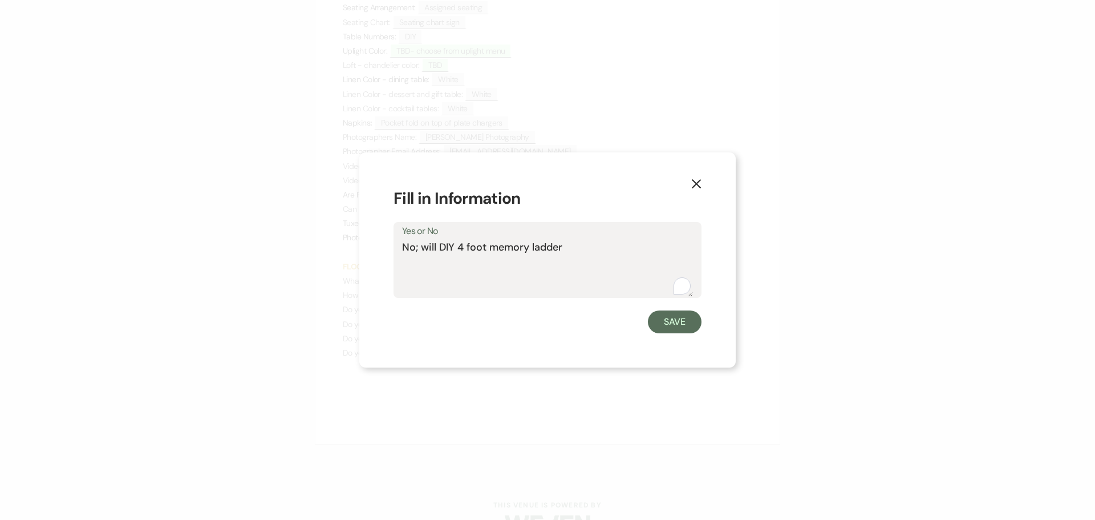
drag, startPoint x: 570, startPoint y: 246, endPoint x: 458, endPoint y: 252, distance: 112.5
click at [458, 252] on textarea "No; will DIY 4 foot memory ladder" at bounding box center [547, 268] width 291 height 57
click at [439, 248] on textarea "No; will DIY 4 foot memory ladder" at bounding box center [547, 268] width 291 height 57
click at [681, 329] on button "Save" at bounding box center [675, 321] width 54 height 23
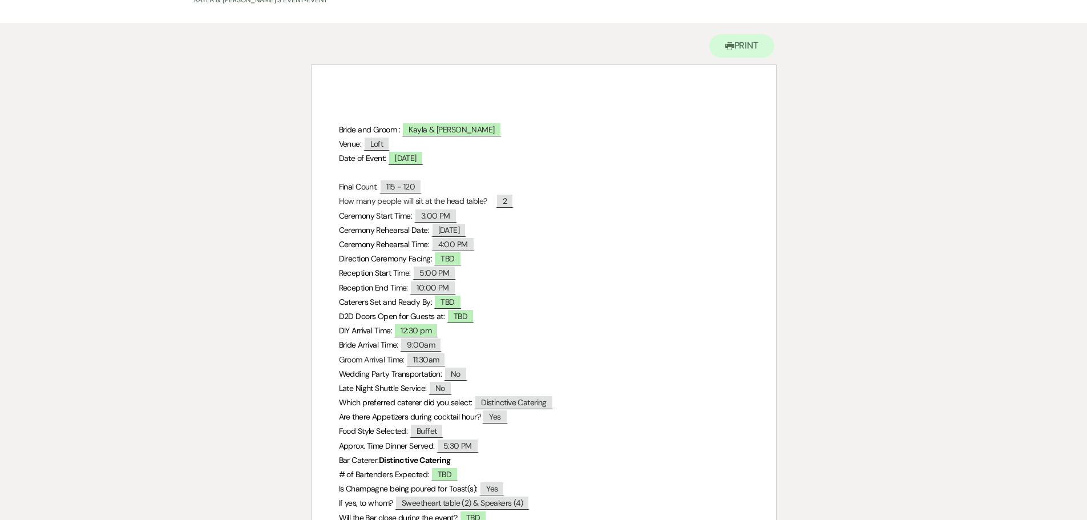
scroll to position [0, 0]
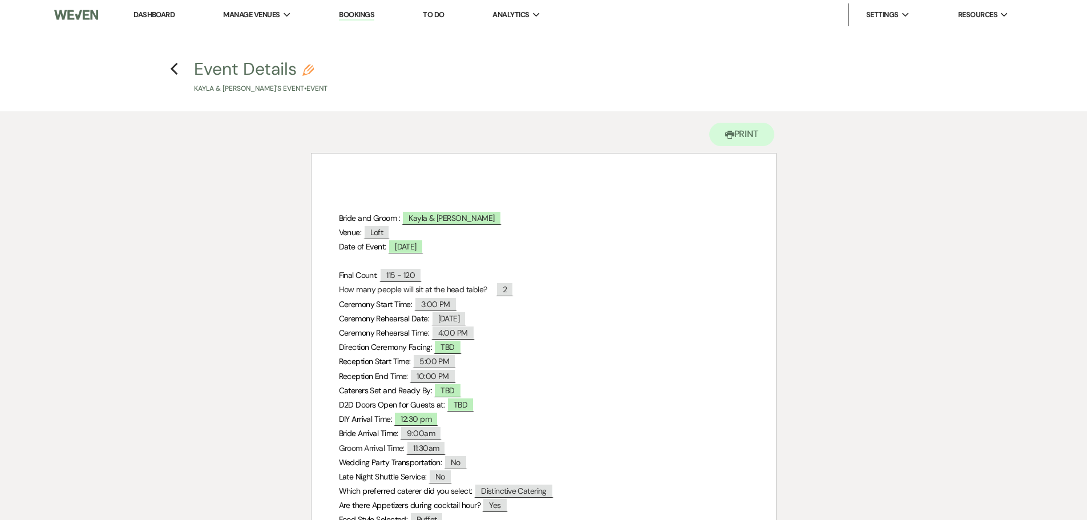
drag, startPoint x: 161, startPoint y: 11, endPoint x: 183, endPoint y: 5, distance: 23.3
click at [161, 11] on link "Dashboard" at bounding box center [153, 15] width 41 height 10
